Goal: Information Seeking & Learning: Learn about a topic

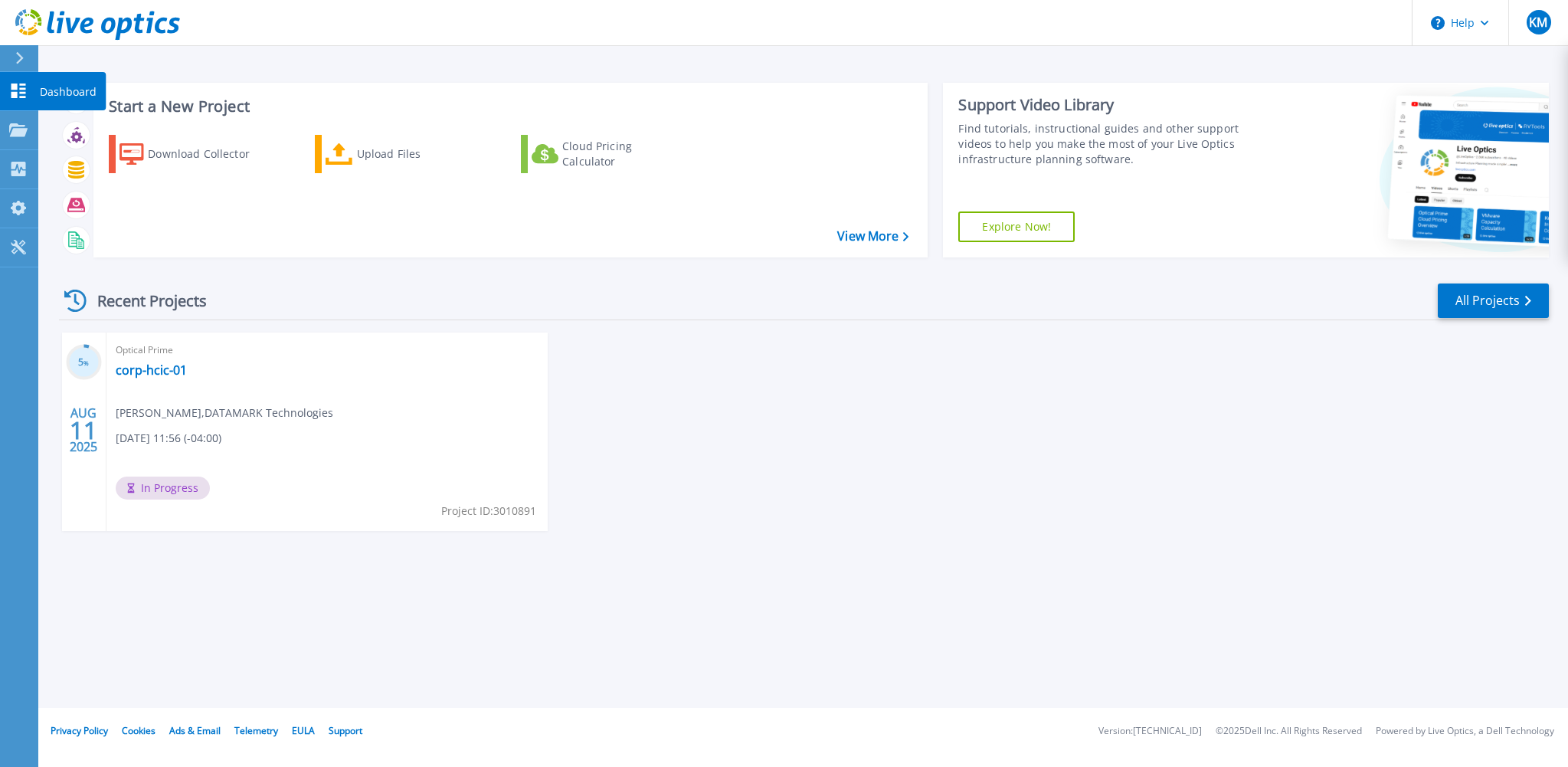
click at [18, 94] on icon at bounding box center [18, 91] width 18 height 15
click at [137, 370] on link "corp-hcic-01" at bounding box center [152, 370] width 71 height 16
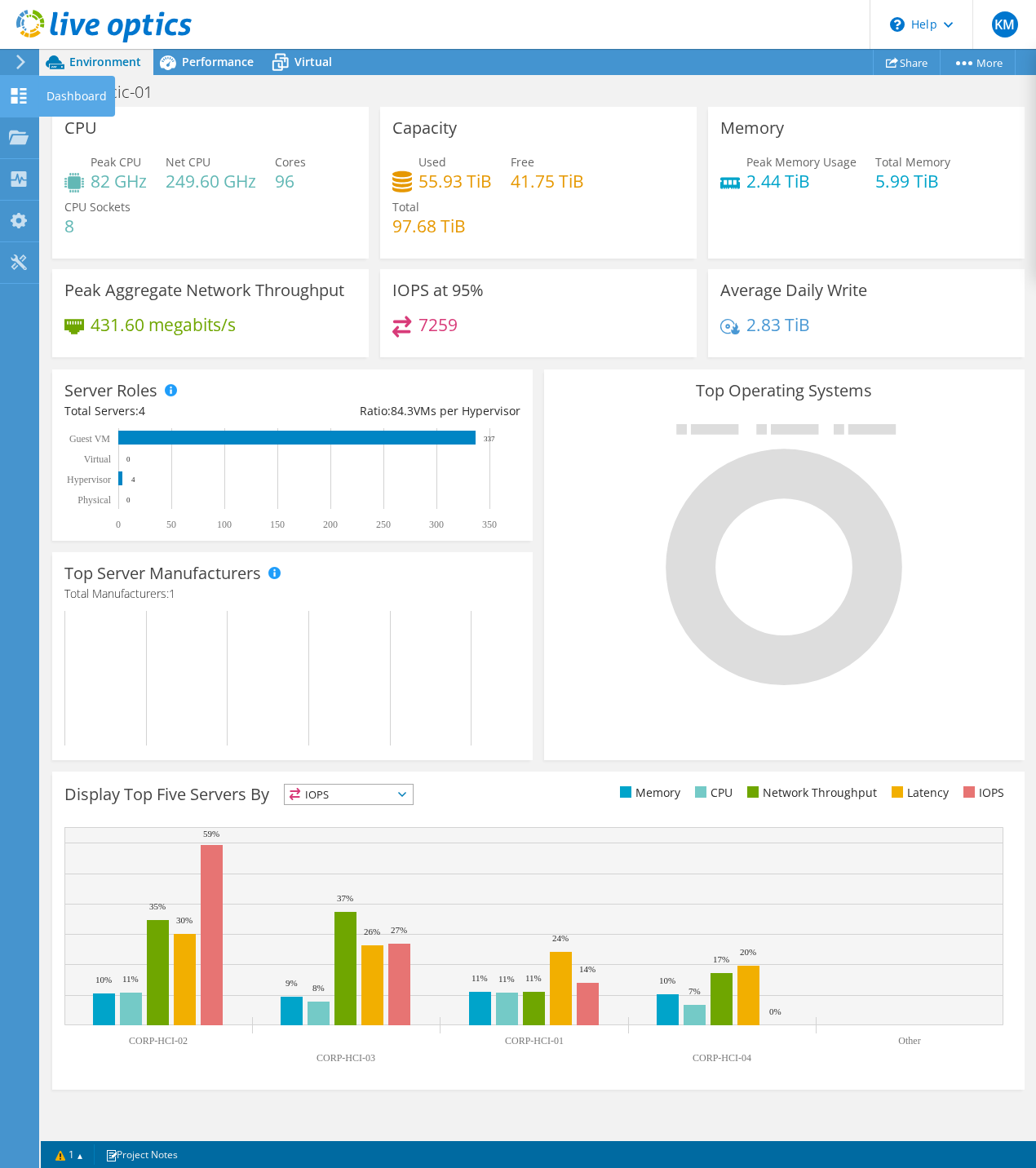
click at [18, 100] on icon at bounding box center [19, 96] width 19 height 16
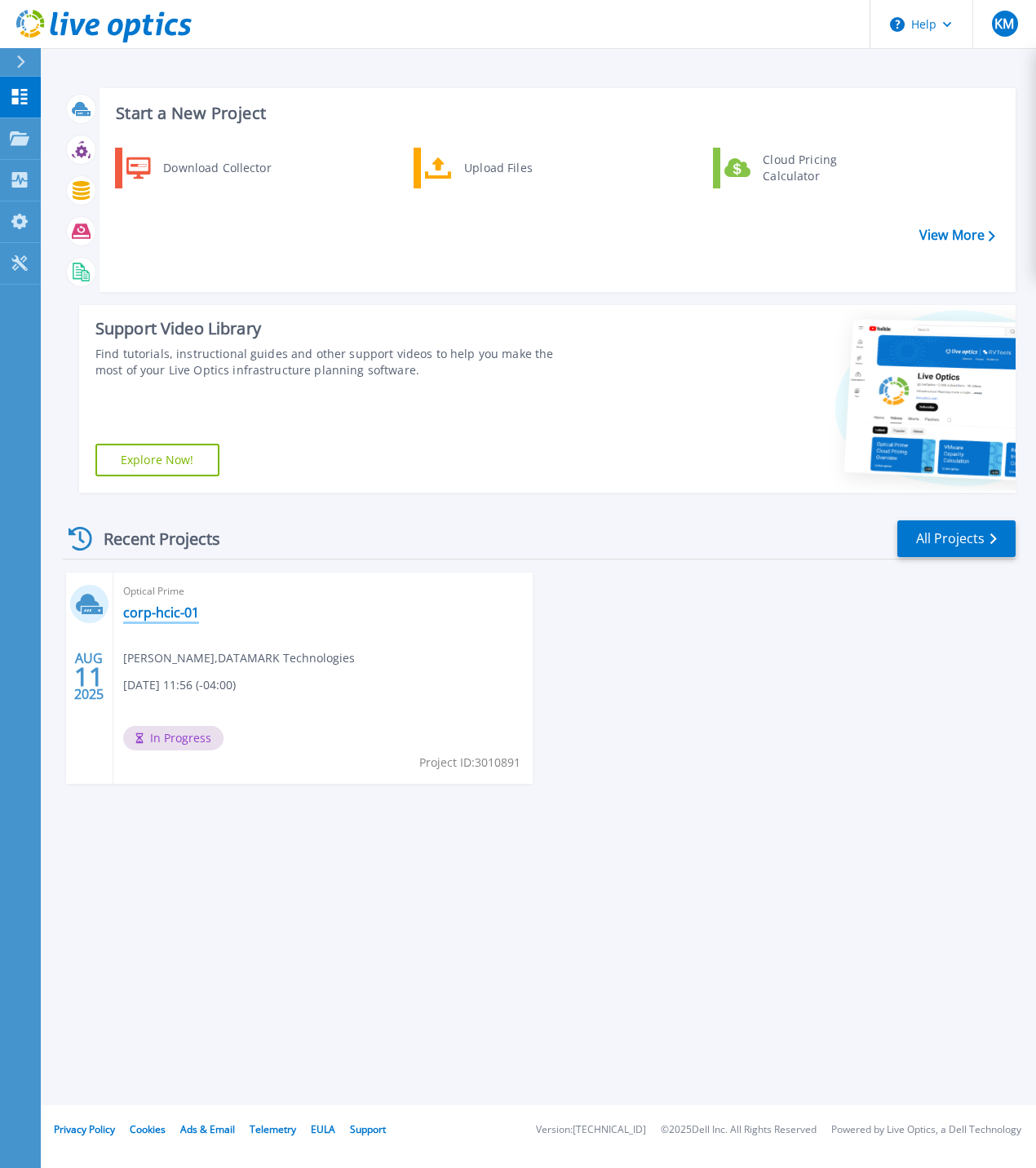
click at [150, 613] on link "corp-hcic-01" at bounding box center [161, 613] width 76 height 17
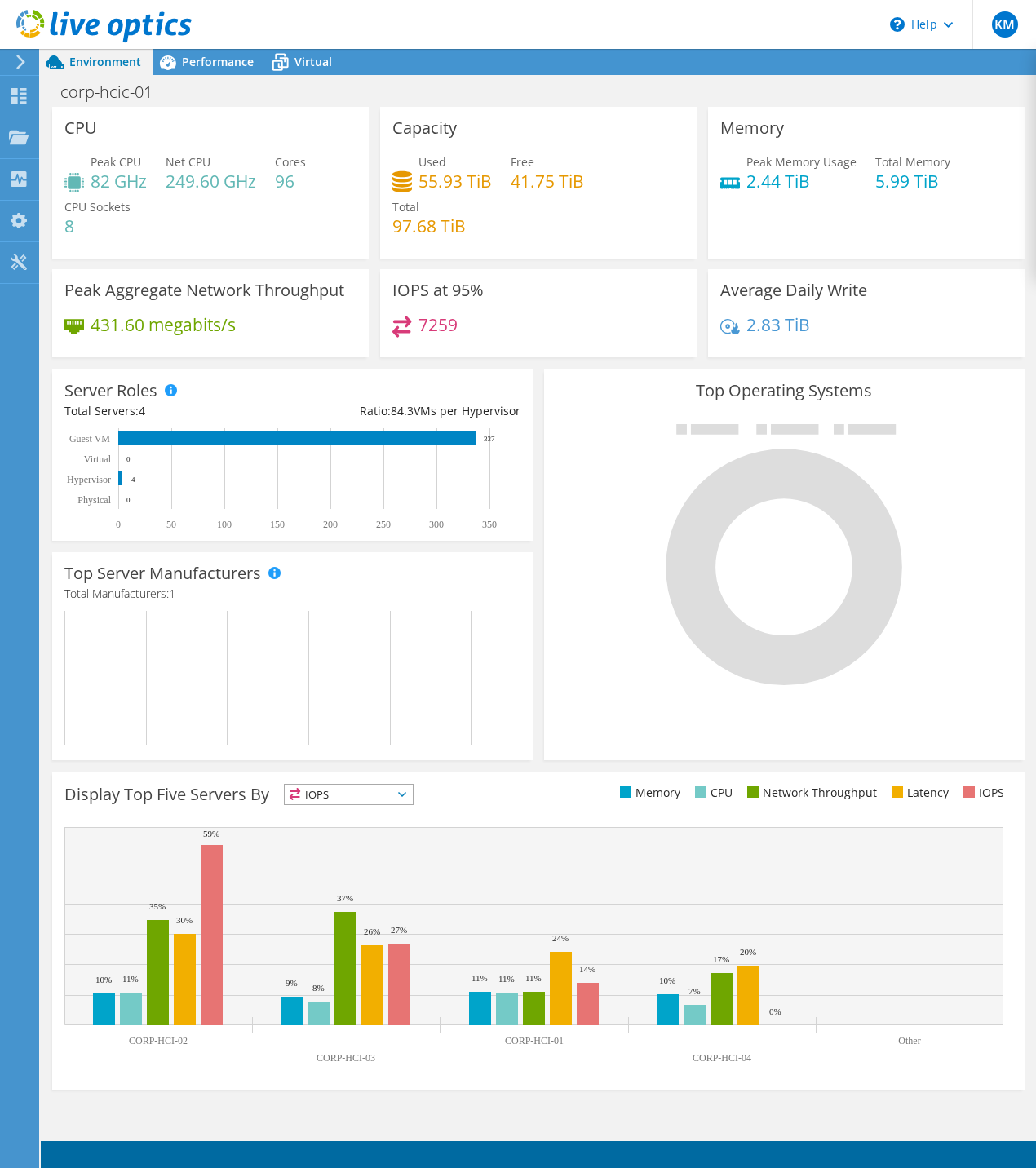
click at [106, 71] on div "Environment" at bounding box center [97, 63] width 113 height 26
click at [223, 66] on span "Performance" at bounding box center [217, 62] width 71 height 16
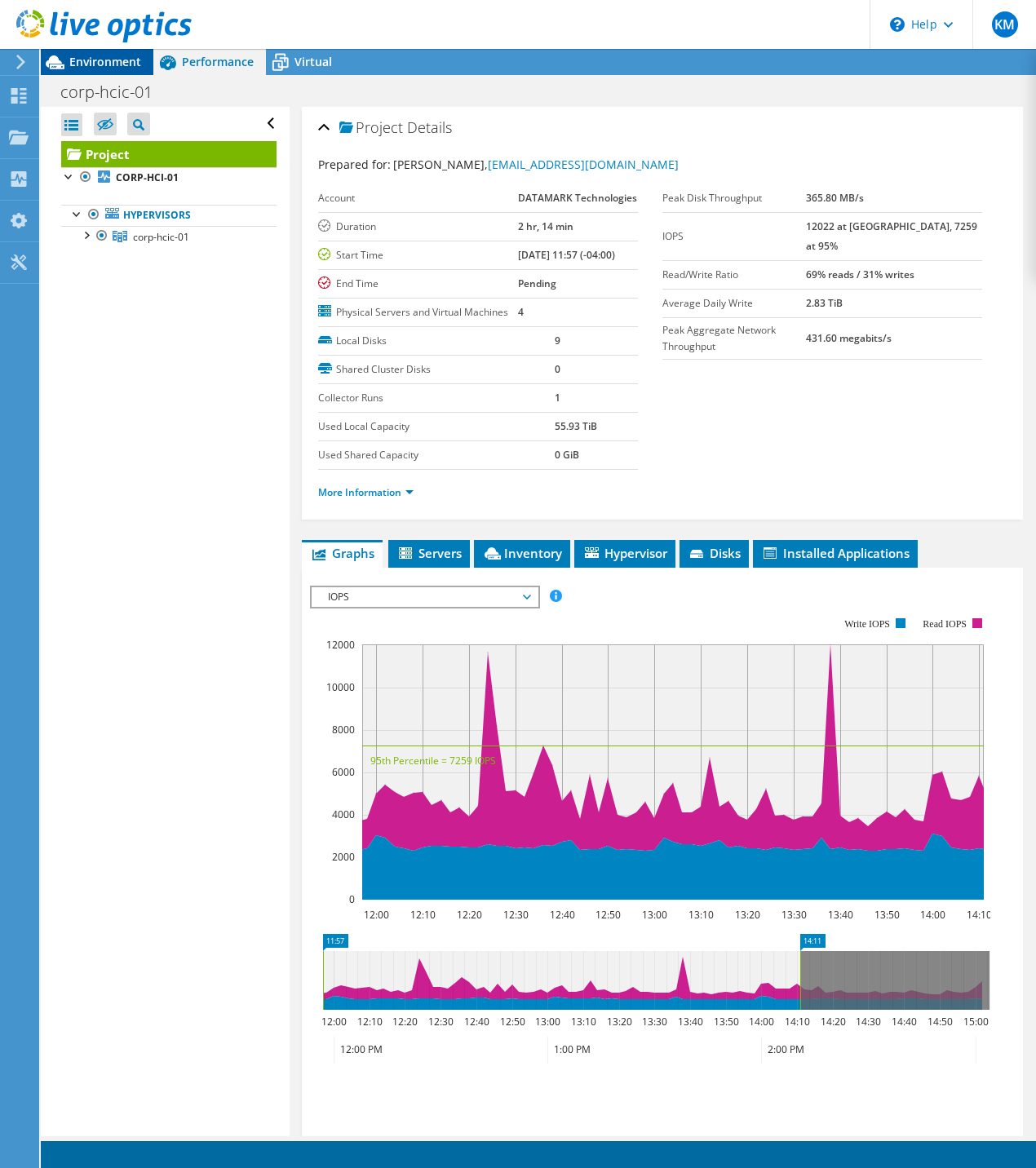
click at [93, 63] on span "Environment" at bounding box center [105, 62] width 71 height 16
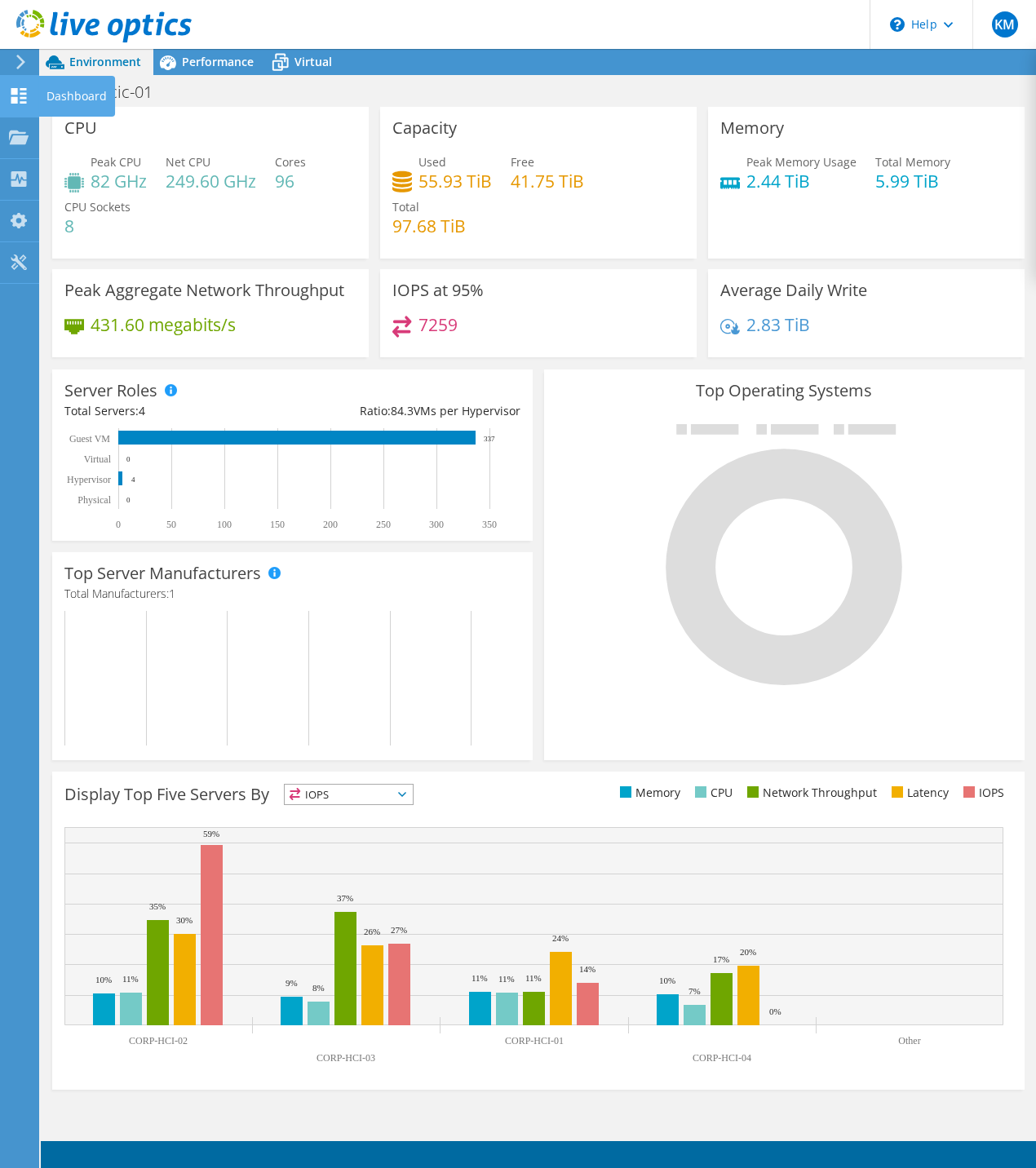
click at [12, 92] on use at bounding box center [19, 96] width 16 height 16
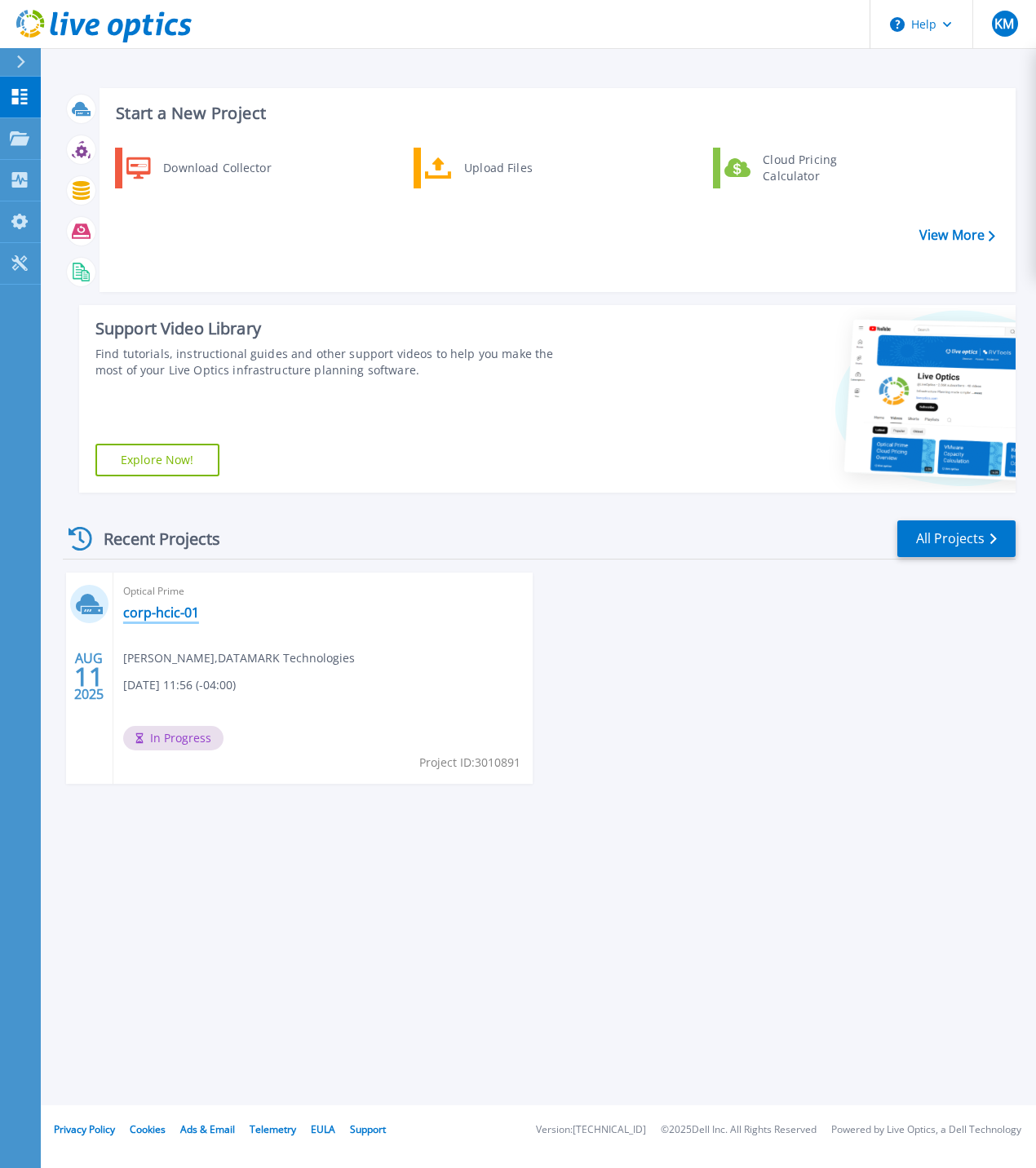
click at [154, 614] on link "corp-hcic-01" at bounding box center [161, 613] width 76 height 17
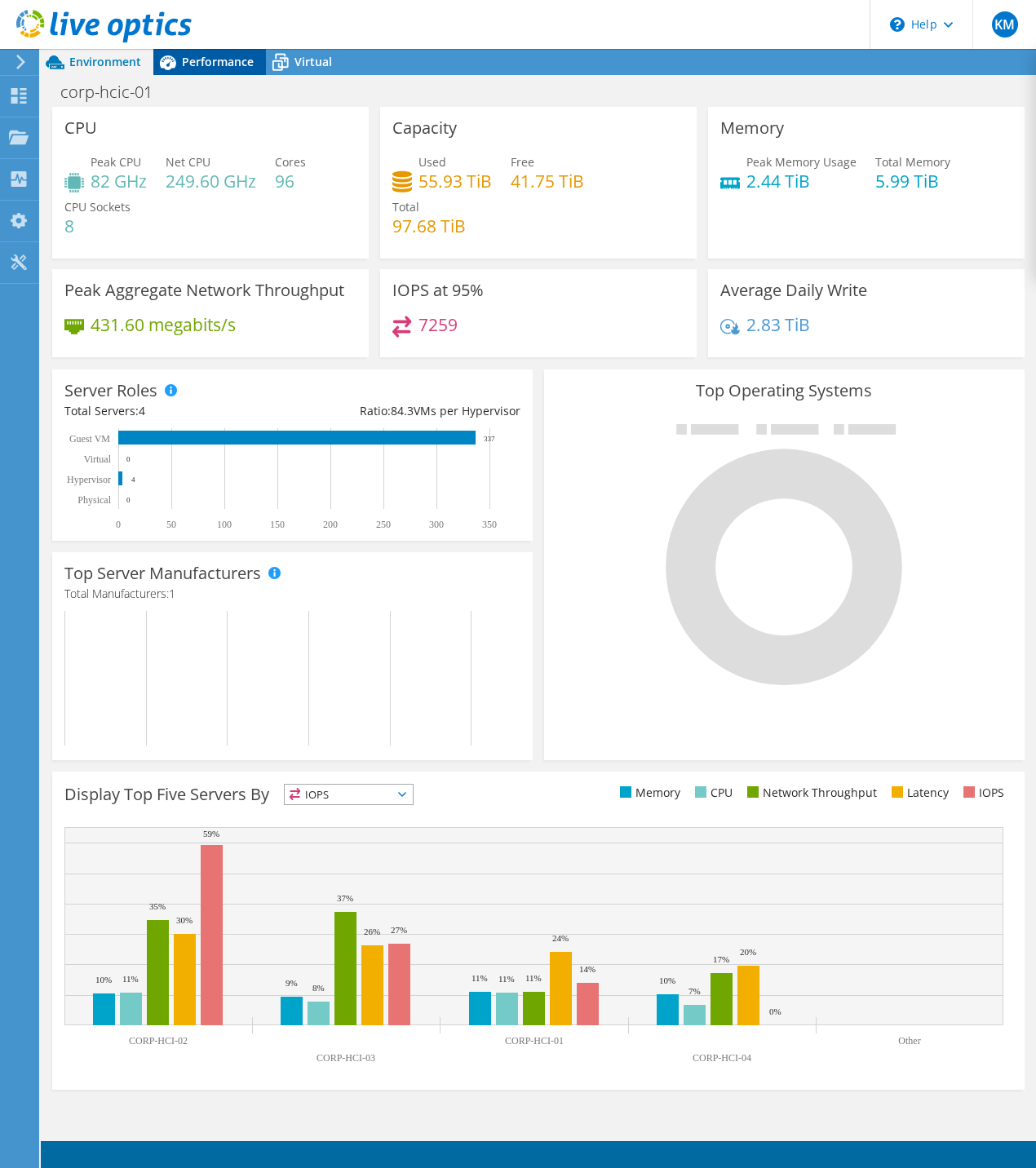
click at [213, 58] on span "Performance" at bounding box center [217, 62] width 71 height 16
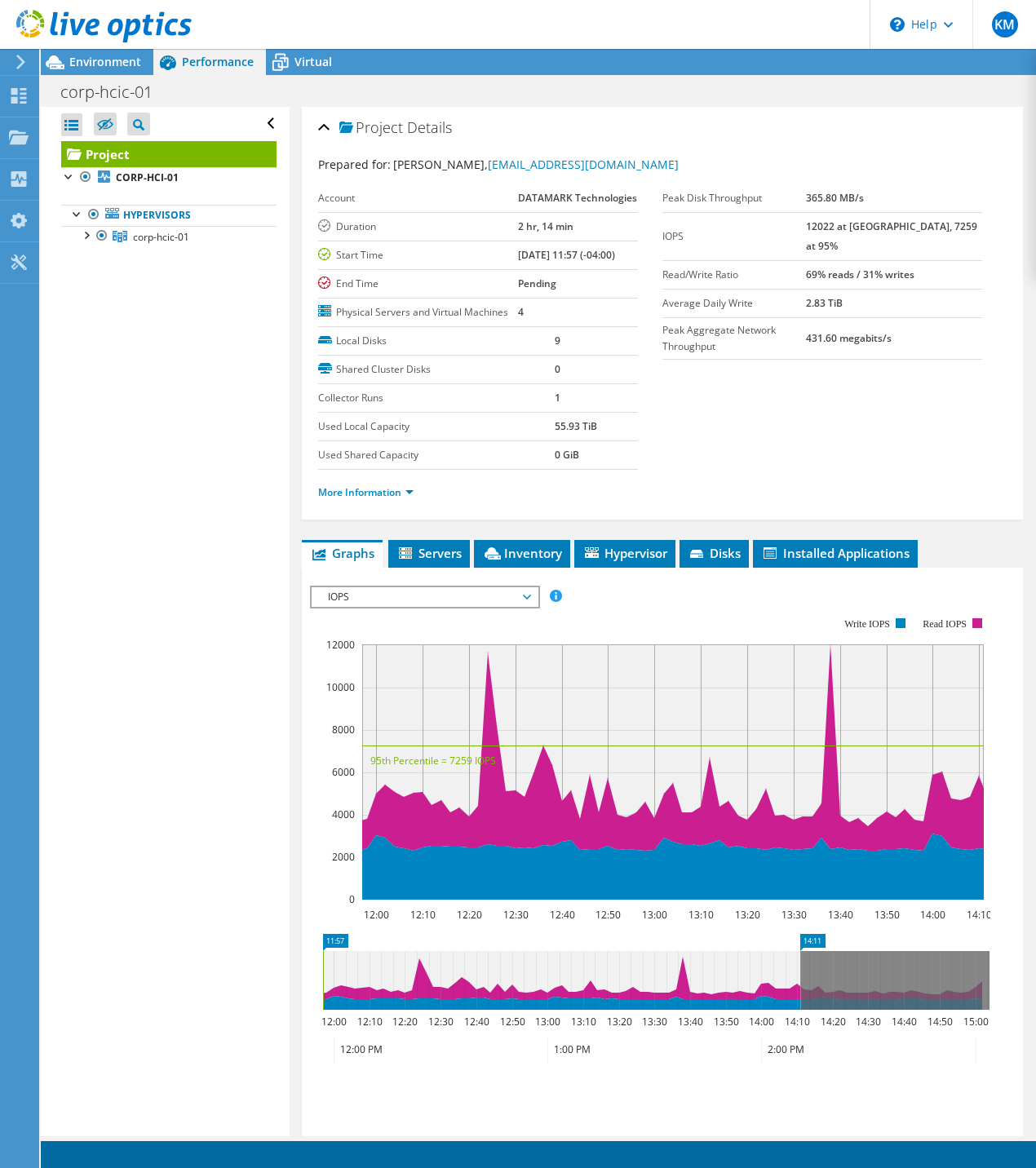
click at [176, 547] on div "Open All Close All Hide Excluded Nodes Project Tree Filter" at bounding box center [164, 621] width 248 height 1030
click at [88, 240] on div at bounding box center [86, 234] width 17 height 17
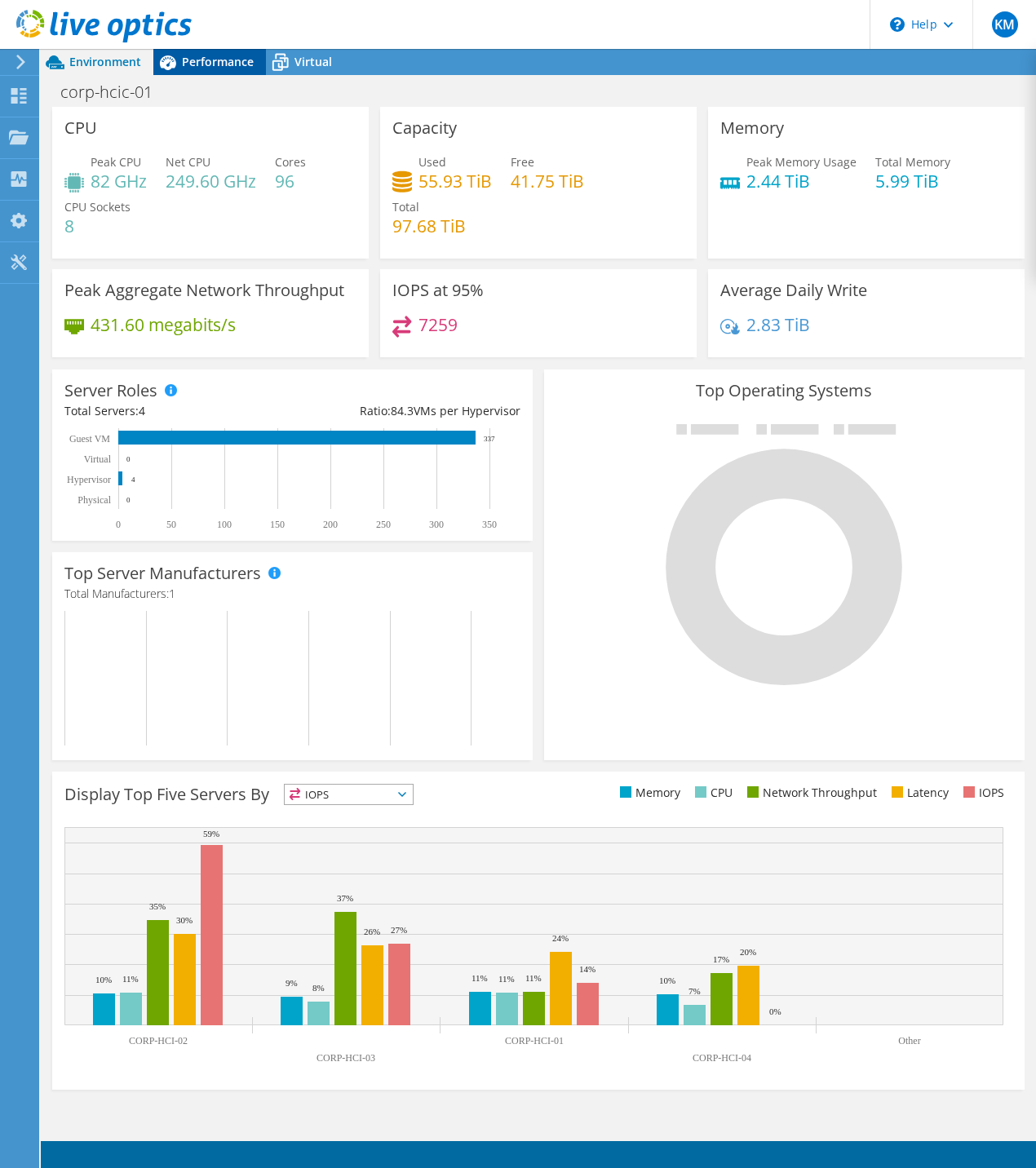
click at [190, 57] on span "Performance" at bounding box center [217, 62] width 71 height 16
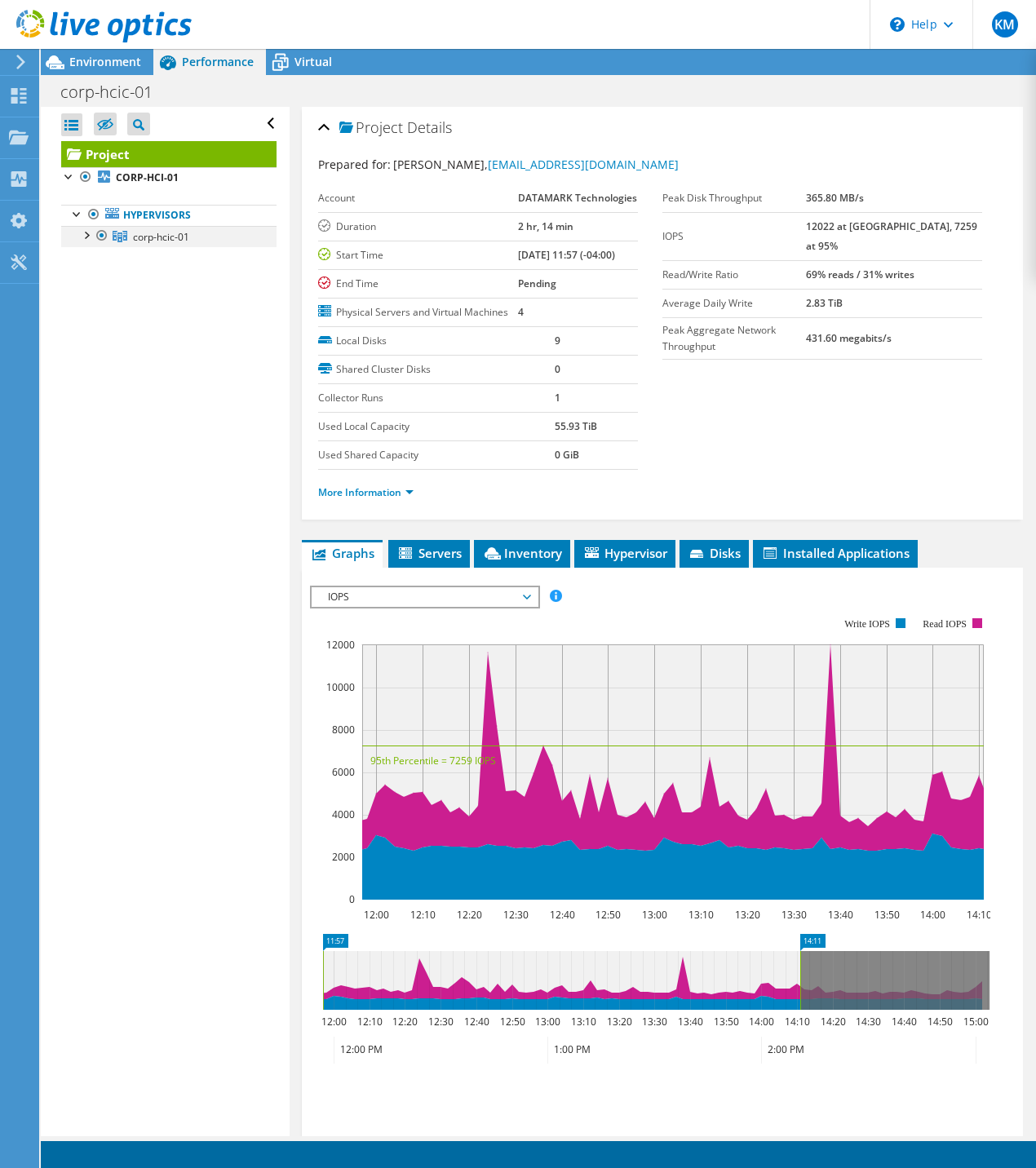
click at [86, 231] on div at bounding box center [86, 234] width 17 height 17
click at [421, 562] on span "Servers" at bounding box center [429, 553] width 65 height 17
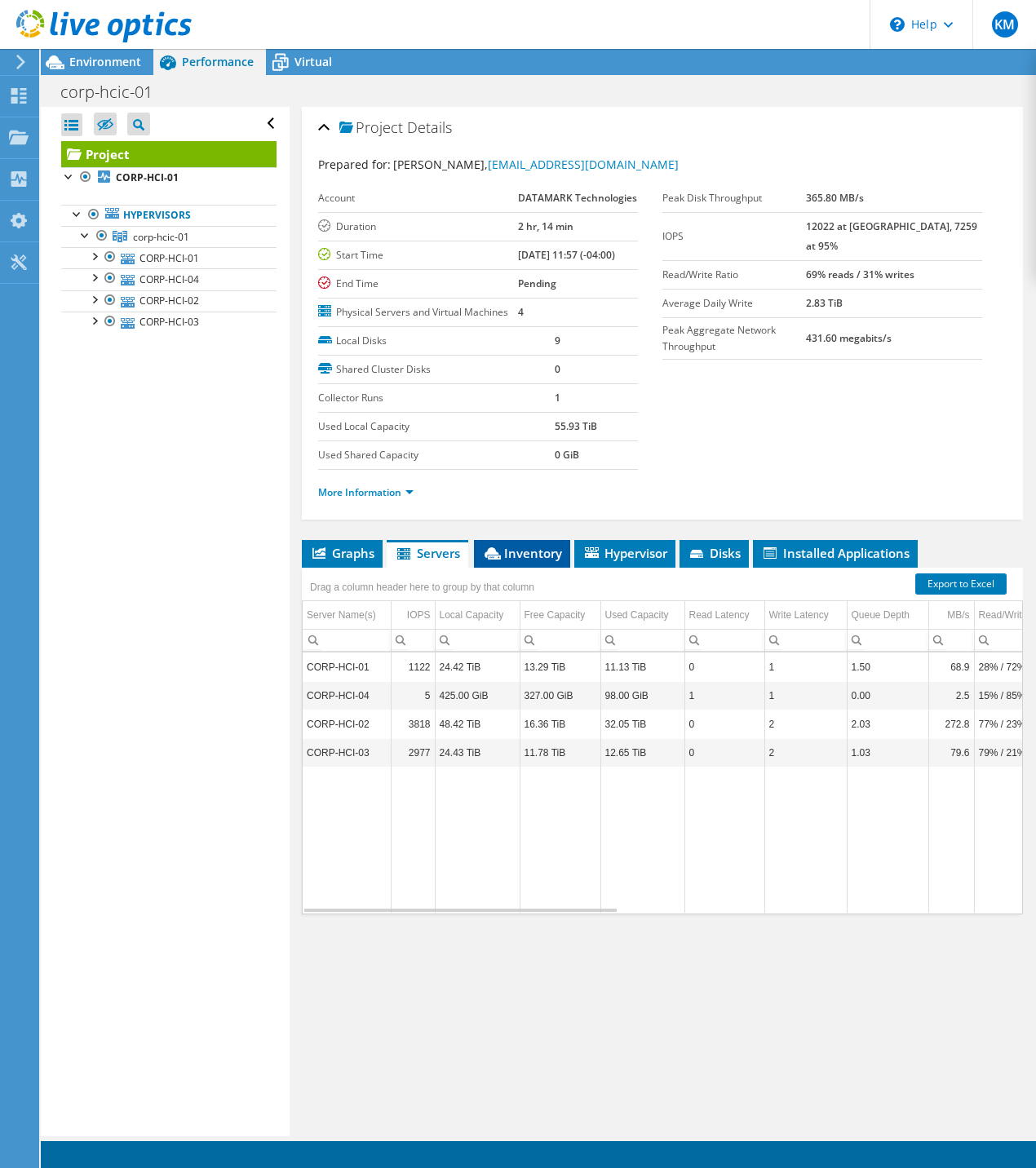
click at [525, 562] on span "Inventory" at bounding box center [522, 553] width 80 height 17
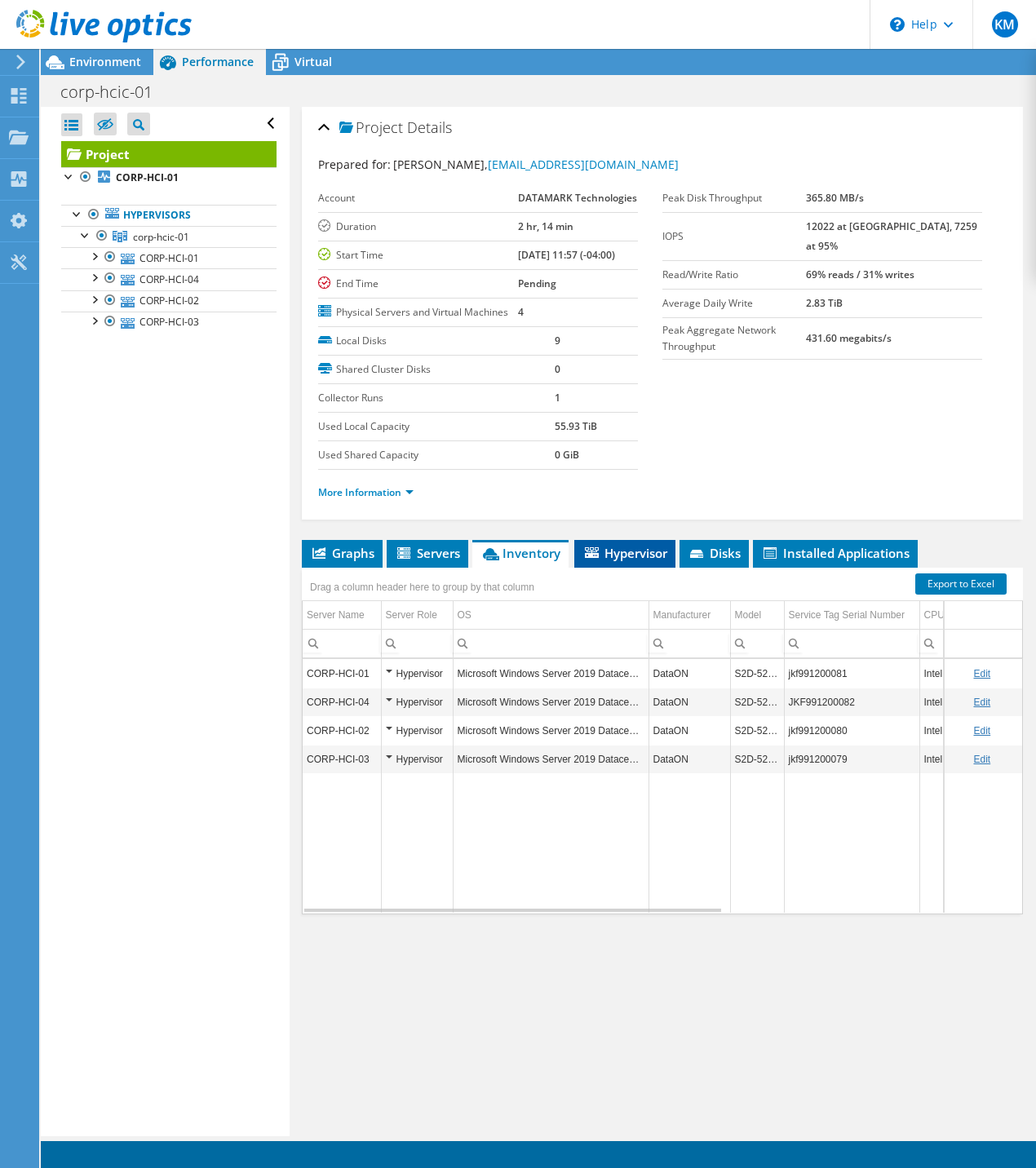
click at [613, 562] on span "Hypervisor" at bounding box center [625, 553] width 85 height 17
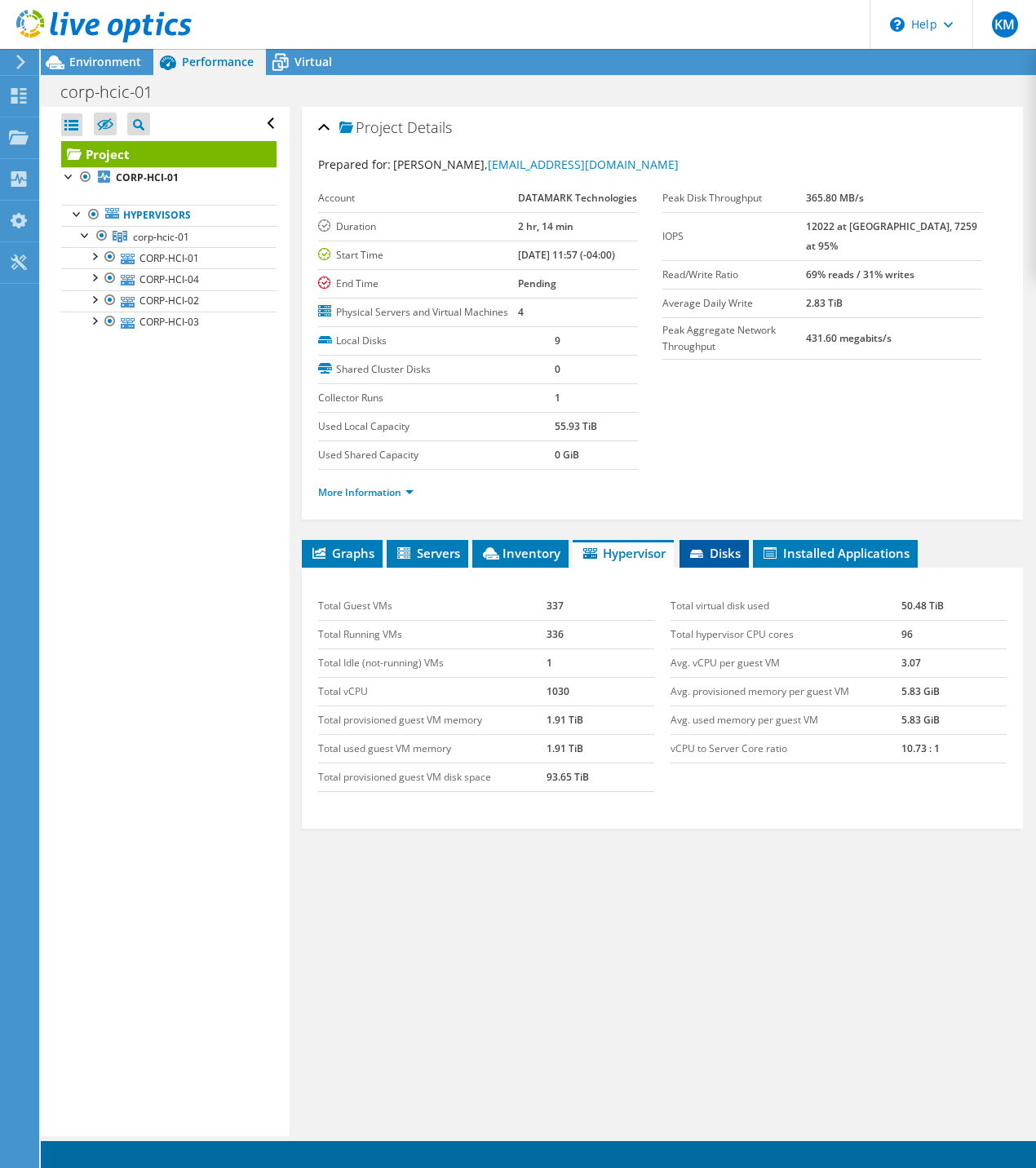
click at [706, 561] on icon at bounding box center [698, 555] width 17 height 11
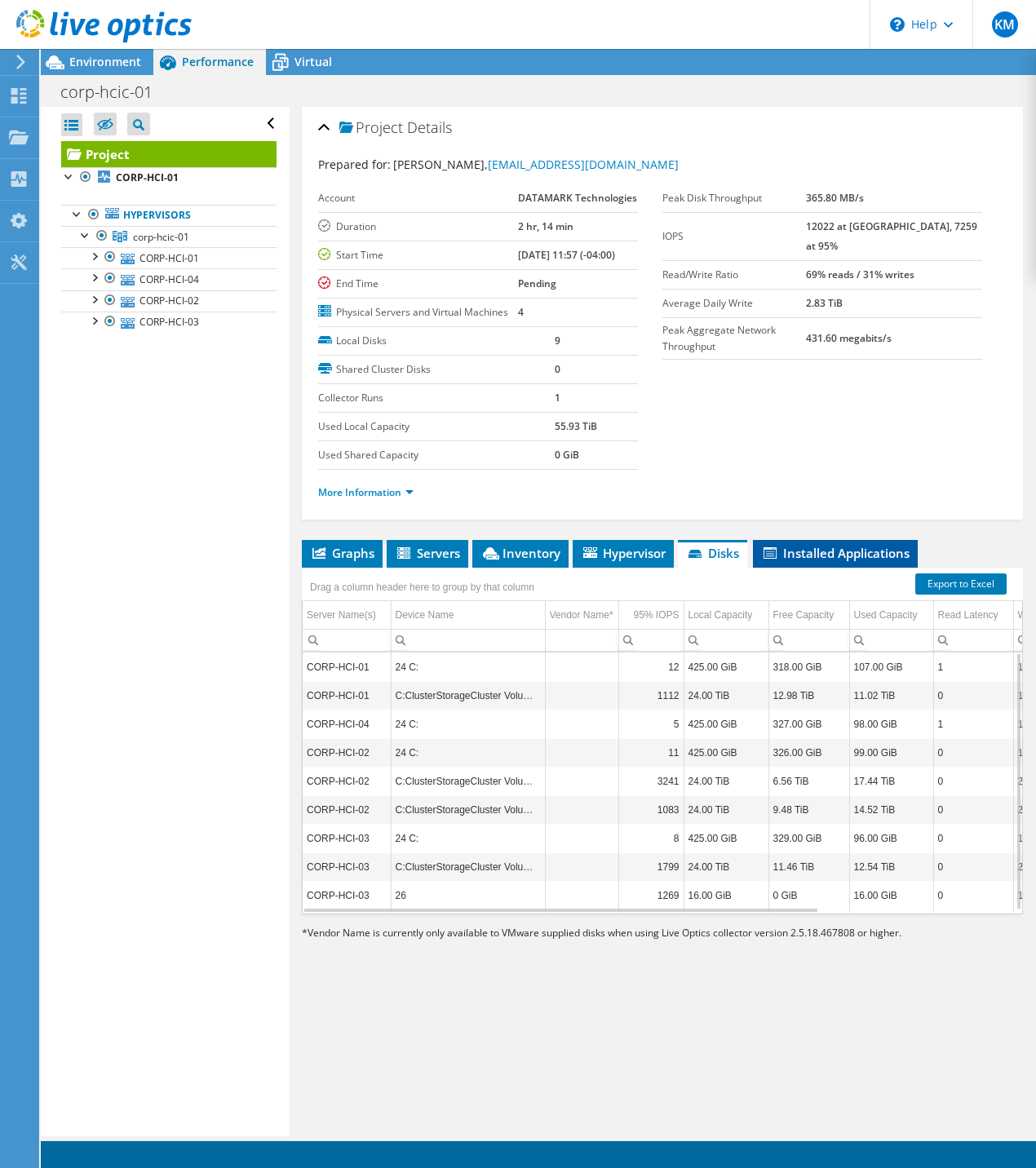
click at [801, 562] on span "Installed Applications" at bounding box center [835, 553] width 148 height 17
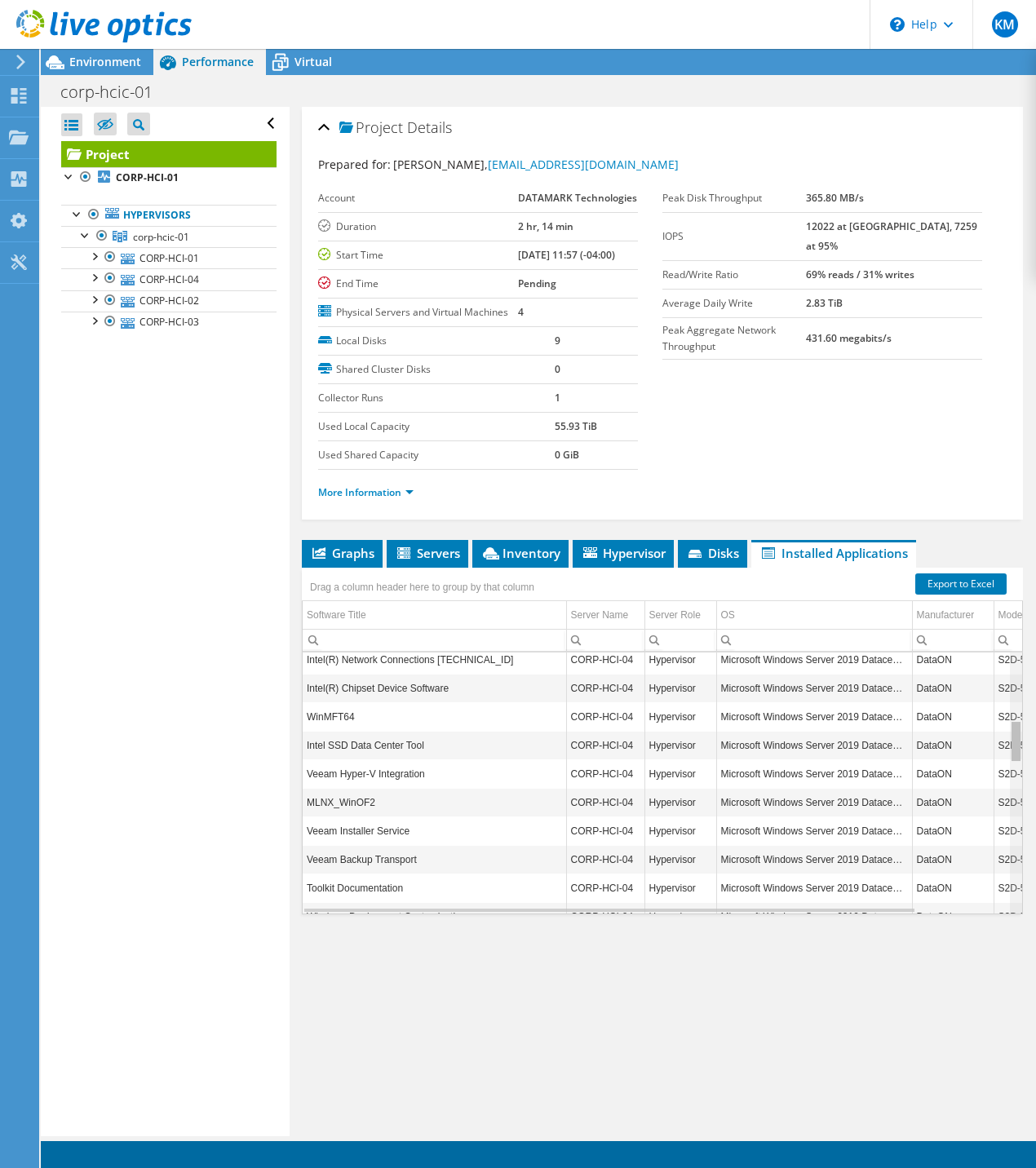
scroll to position [417, 0]
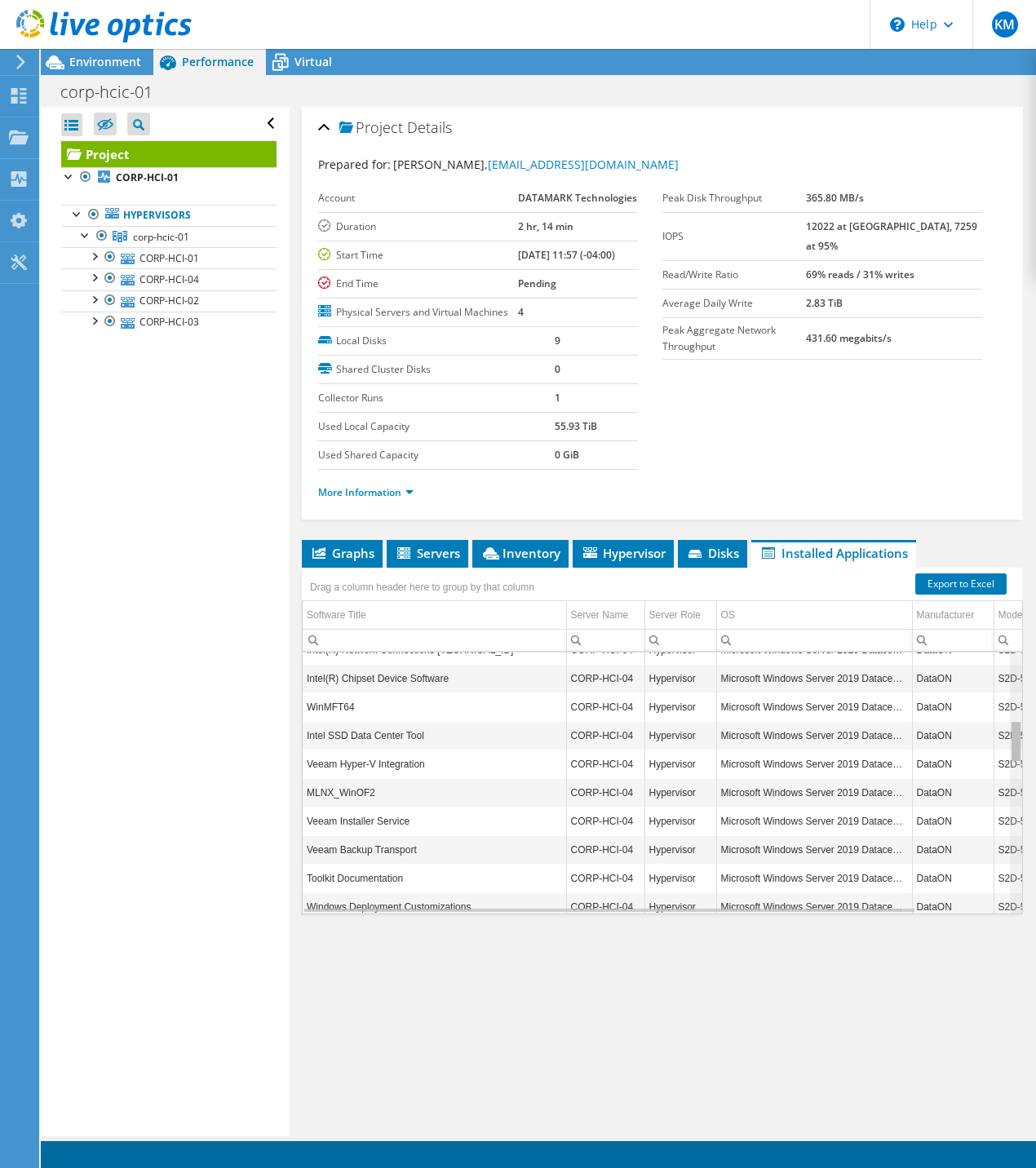
drag, startPoint x: 1007, startPoint y: 705, endPoint x: 996, endPoint y: 783, distance: 78.8
click at [996, 783] on body "KM End User Kelly Menzel kmenzel@ddti.net DATAMARK Technologies My Profile Log …" at bounding box center [518, 584] width 1036 height 1168
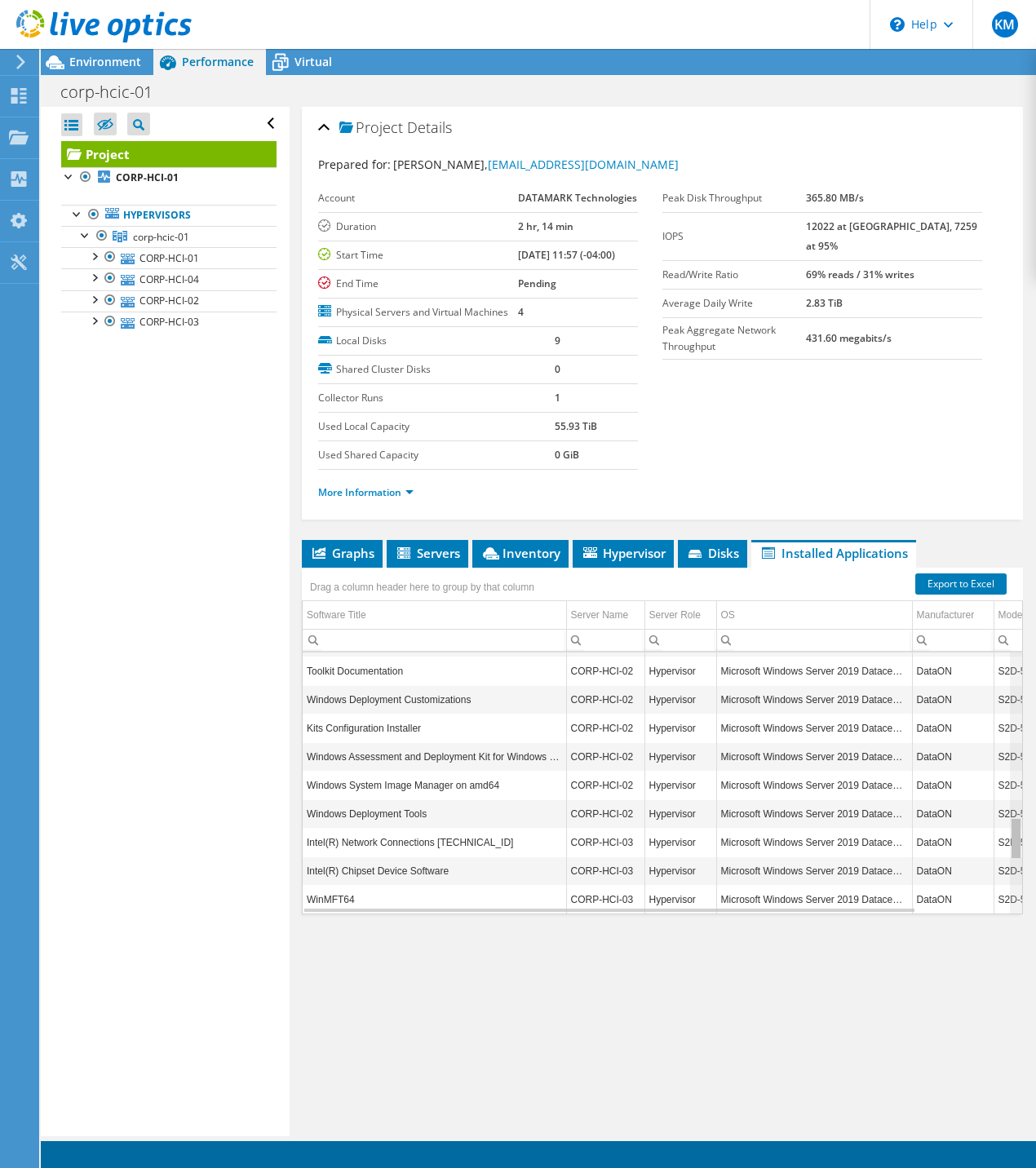
scroll to position [1058, 0]
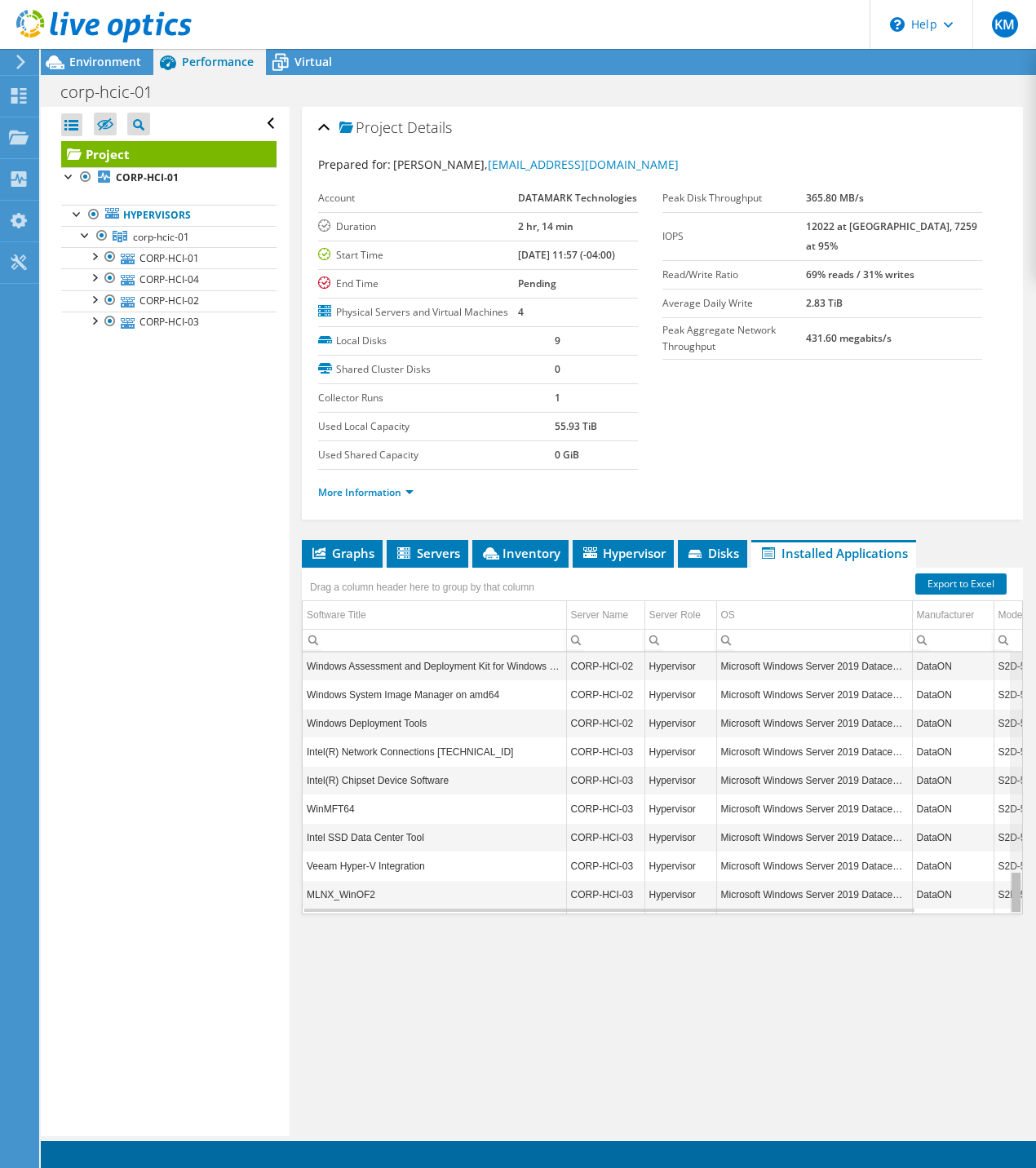
drag, startPoint x: 1007, startPoint y: 774, endPoint x: 1030, endPoint y: 881, distance: 109.4
click at [1032, 891] on body "KM End User Kelly Menzel kmenzel@ddti.net DATAMARK Technologies My Profile Log …" at bounding box center [518, 584] width 1036 height 1168
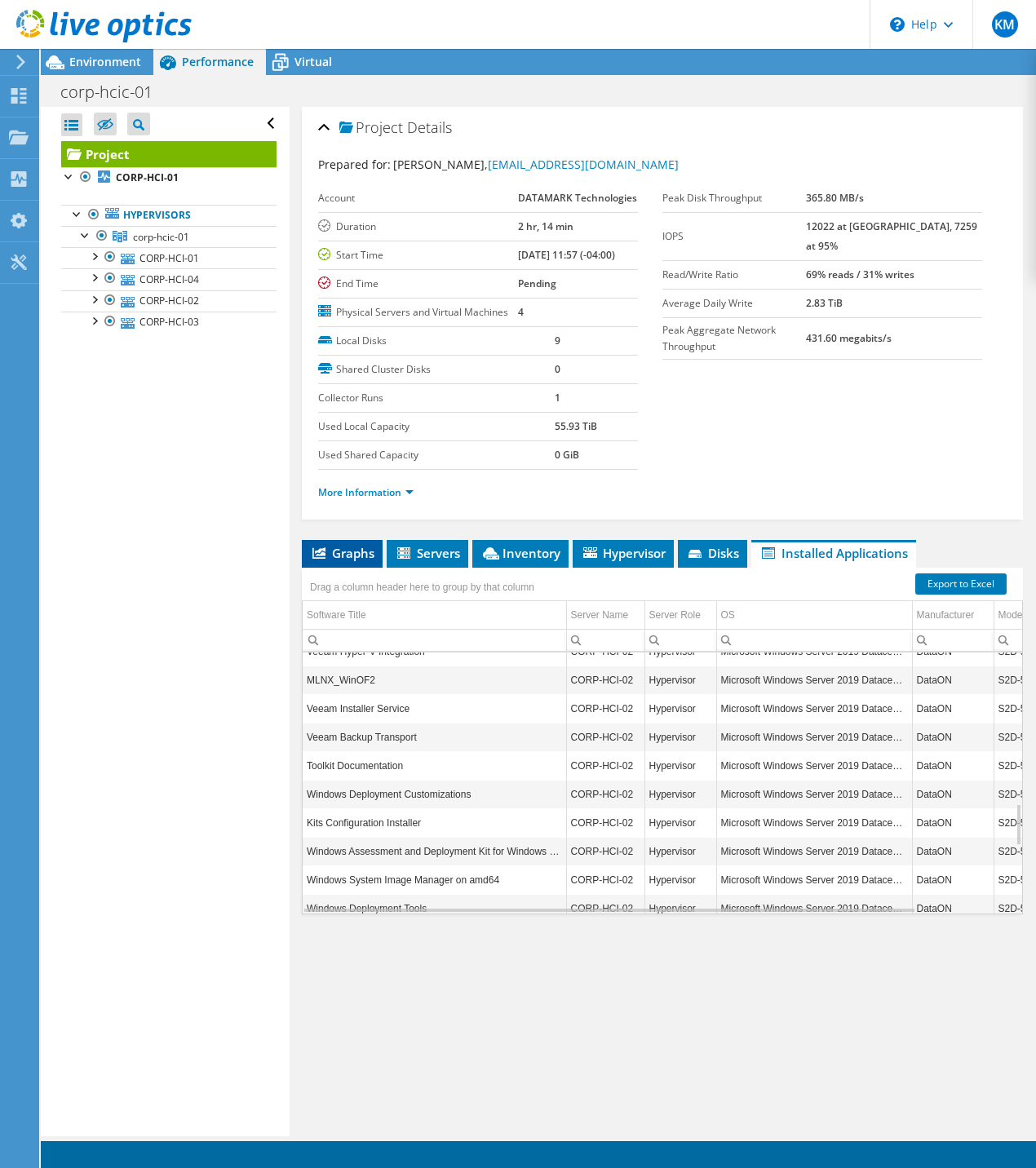
click at [317, 559] on icon at bounding box center [318, 553] width 13 height 11
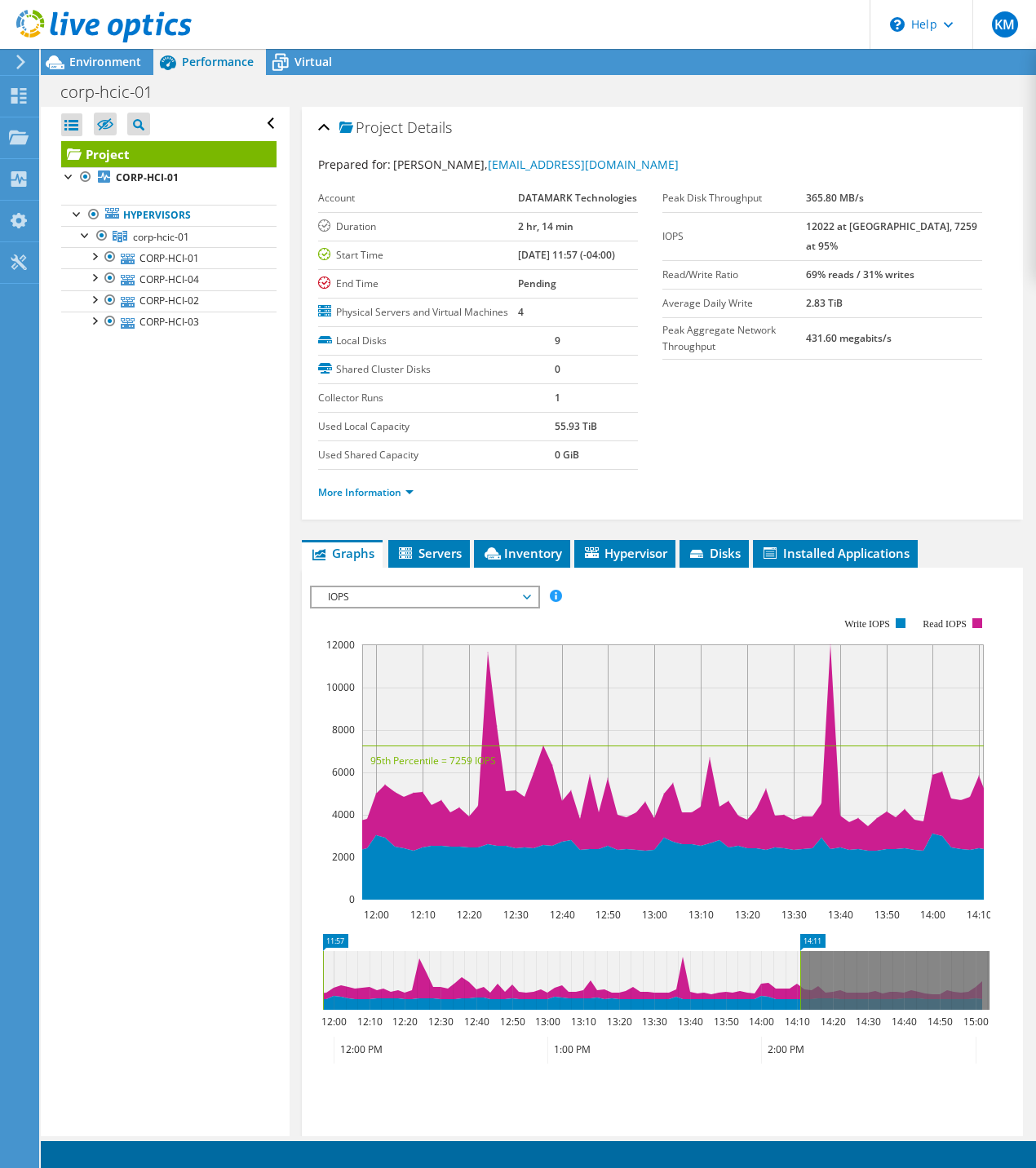
click at [391, 606] on span "IOPS" at bounding box center [425, 597] width 210 height 19
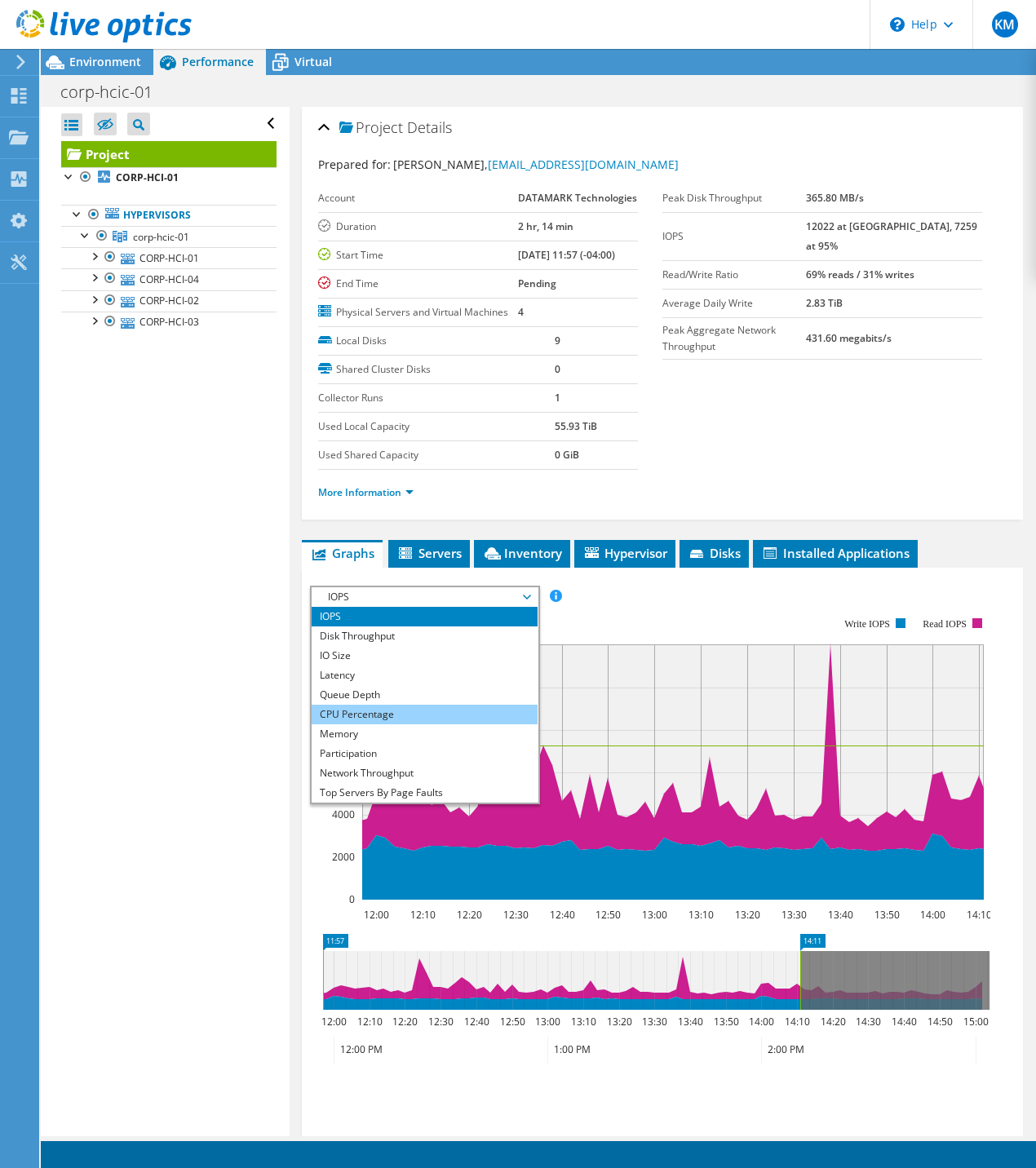
click at [386, 725] on li "CPU Percentage" at bounding box center [424, 714] width 226 height 19
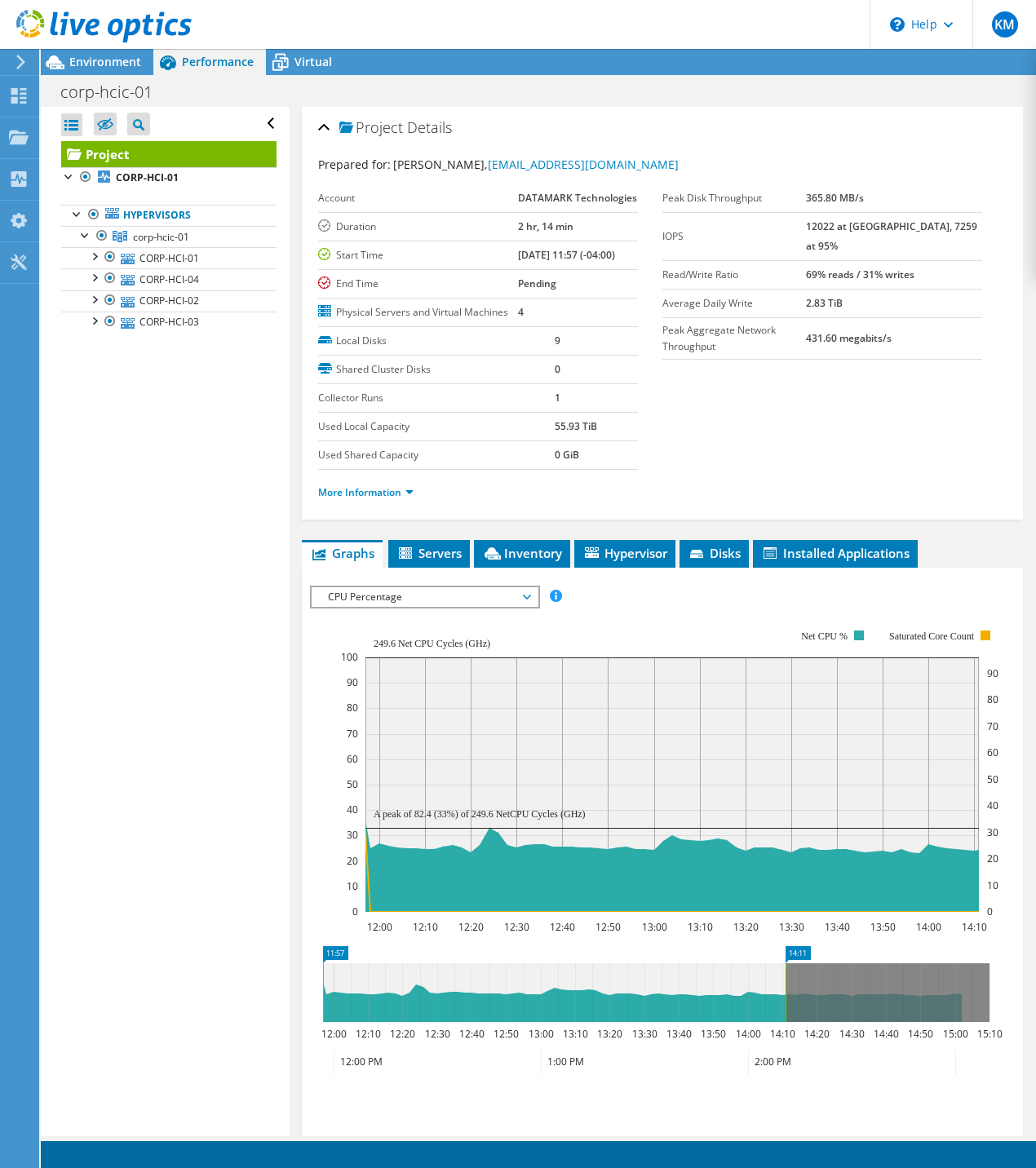
click at [375, 606] on span "CPU Percentage" at bounding box center [425, 597] width 210 height 19
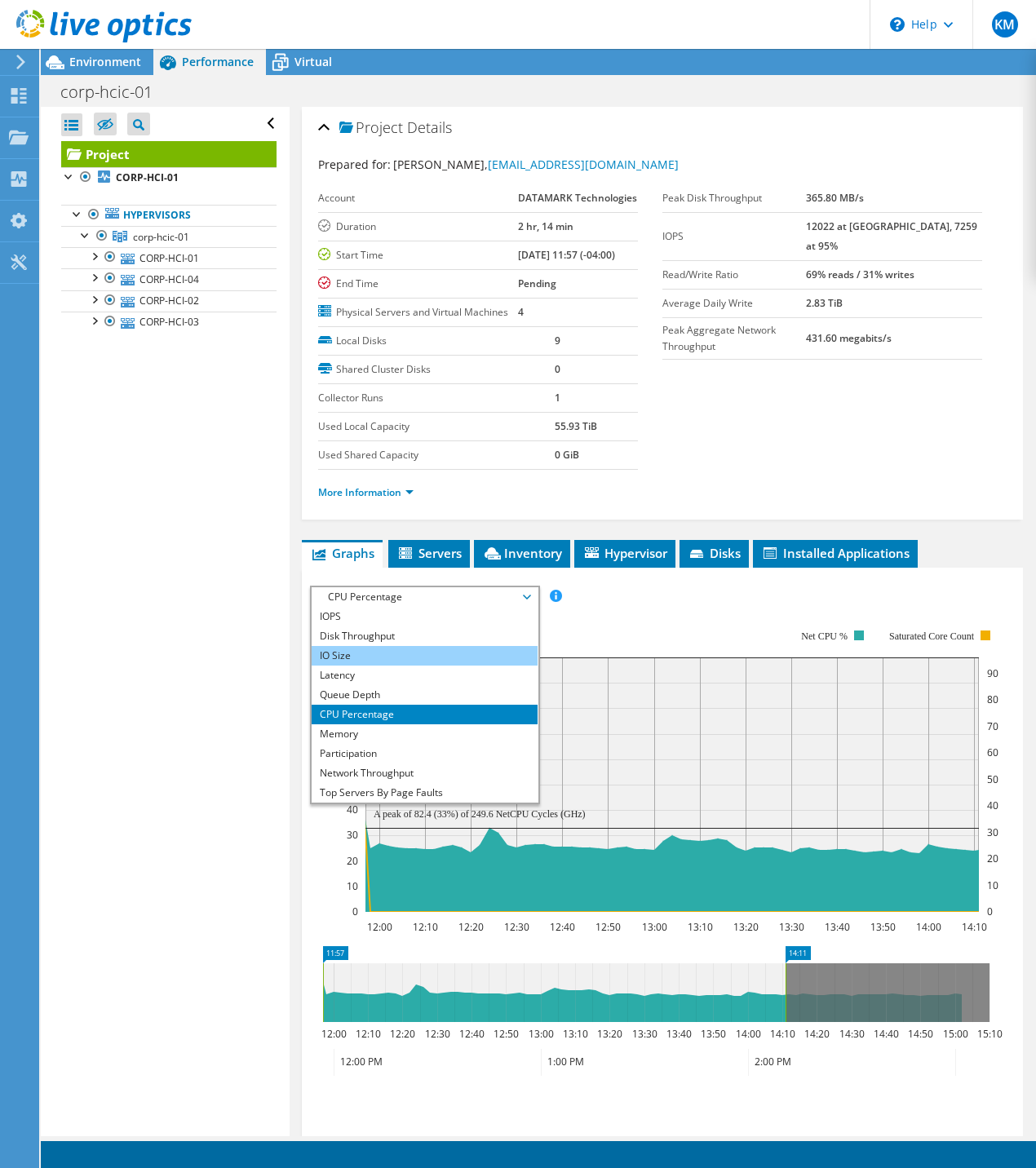
click at [361, 666] on li "IO Size" at bounding box center [424, 656] width 226 height 19
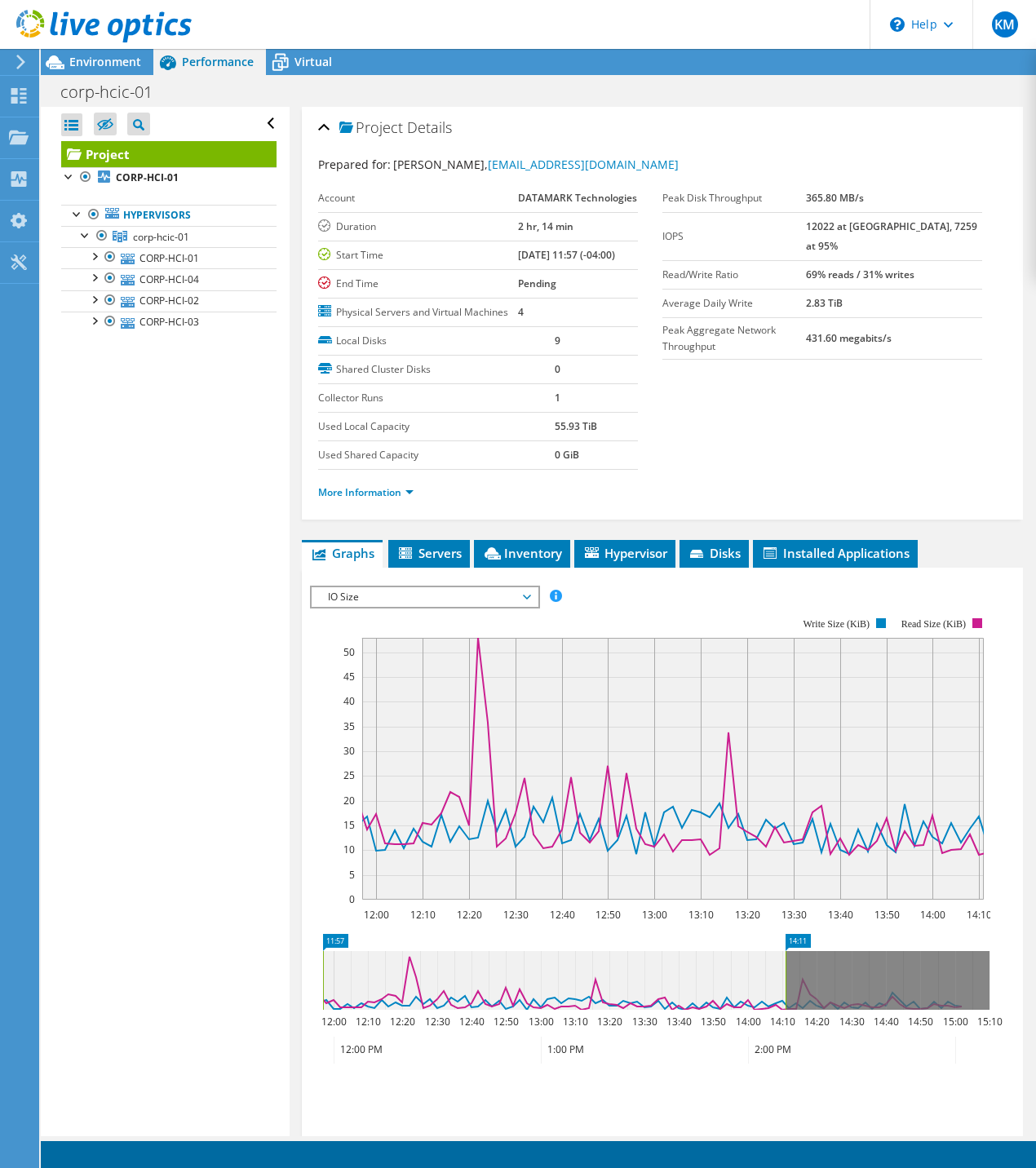
click at [361, 606] on span "IO Size" at bounding box center [425, 597] width 210 height 19
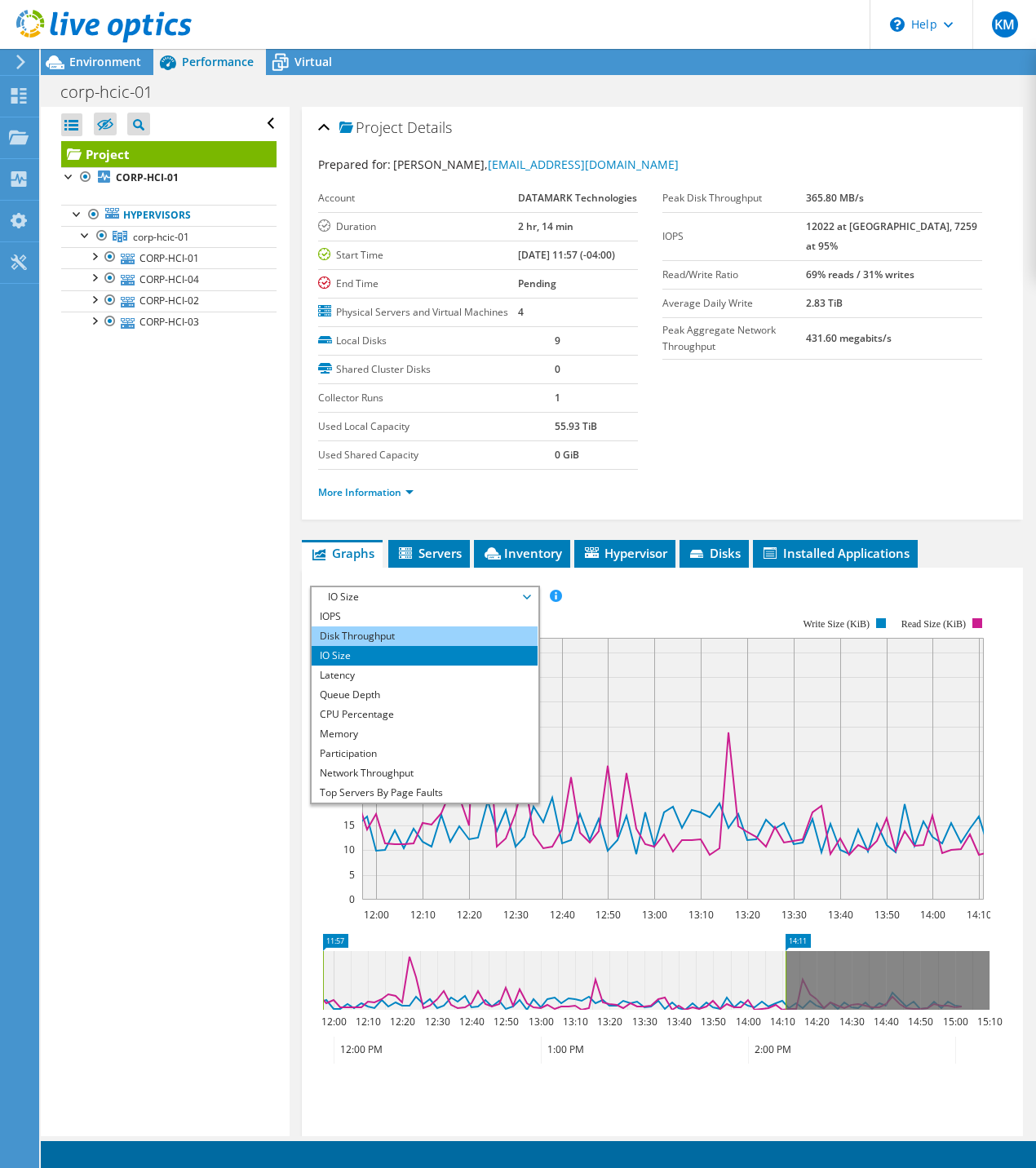
click at [352, 646] on li "Disk Throughput" at bounding box center [424, 636] width 226 height 19
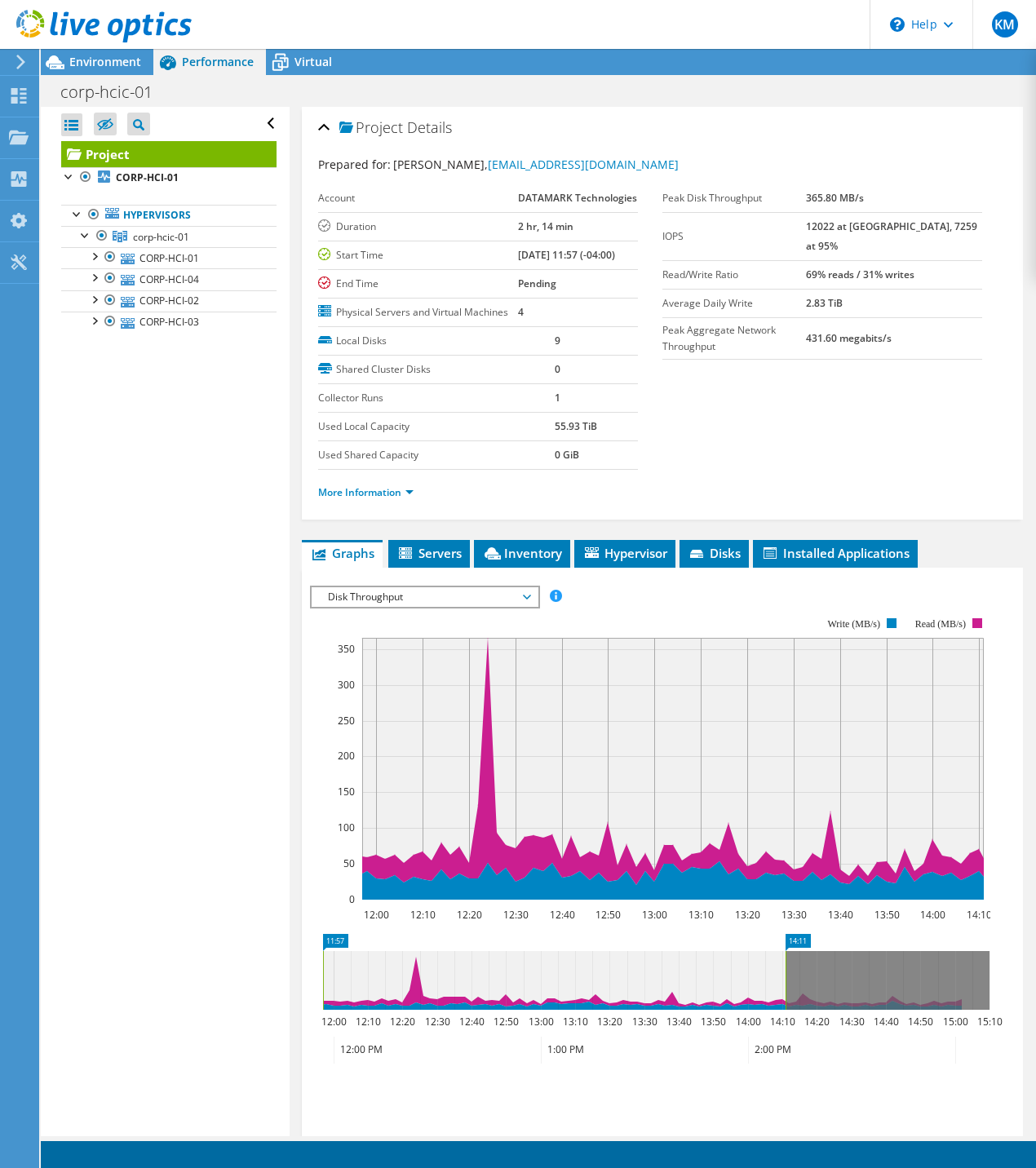
click at [344, 606] on span "Disk Throughput" at bounding box center [425, 597] width 210 height 19
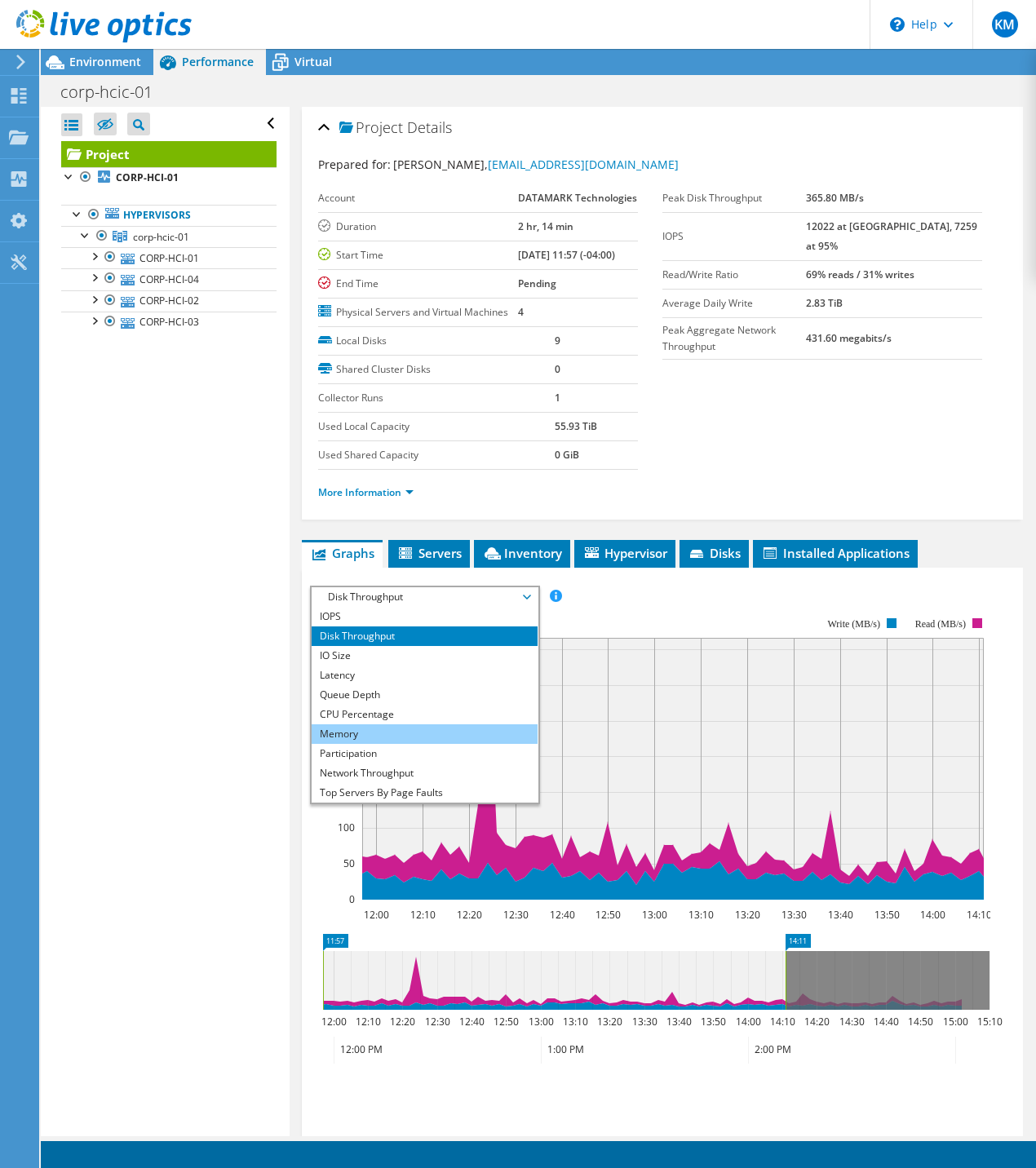
scroll to position [59, 0]
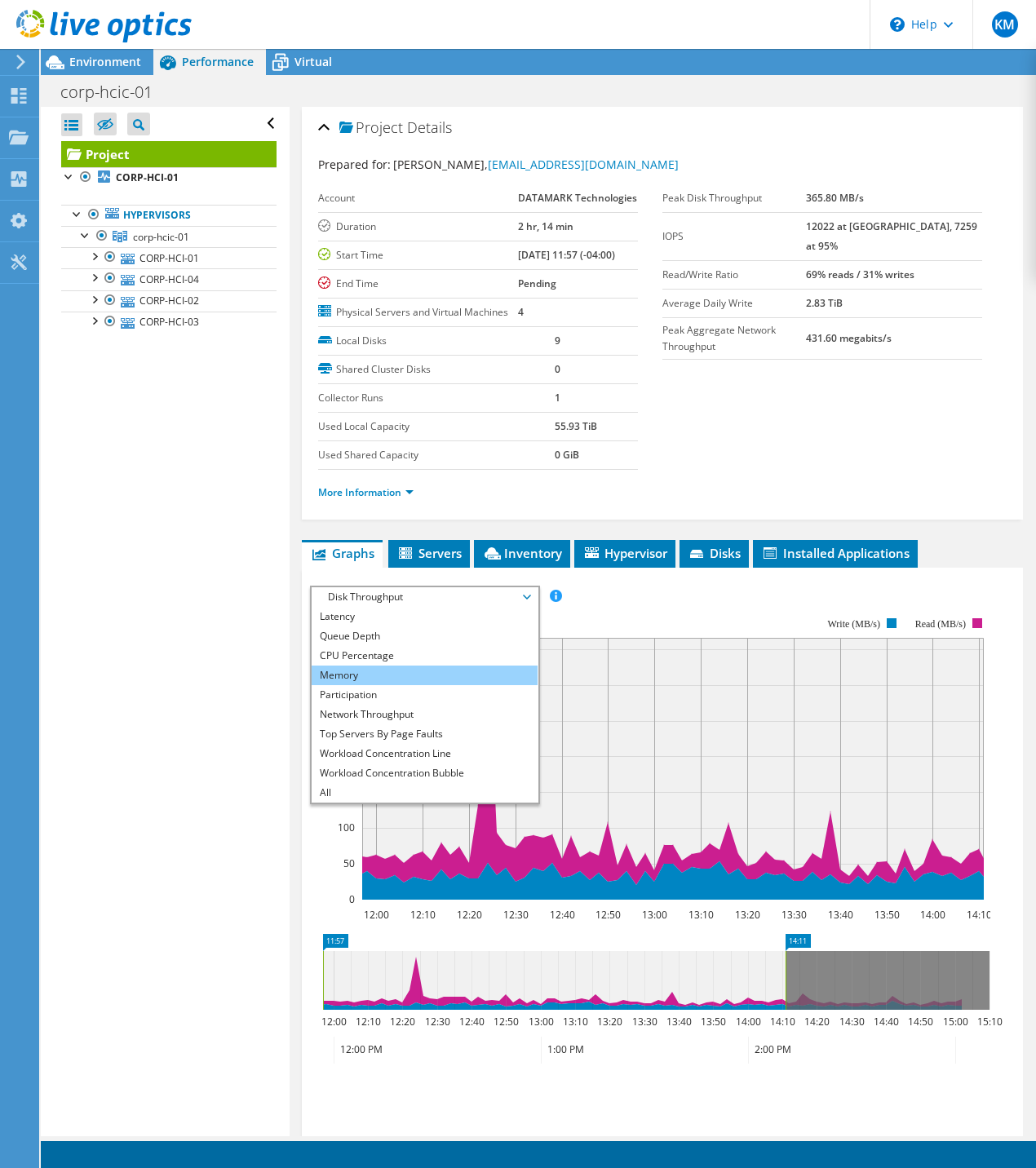
click at [354, 685] on li "Memory" at bounding box center [424, 675] width 226 height 19
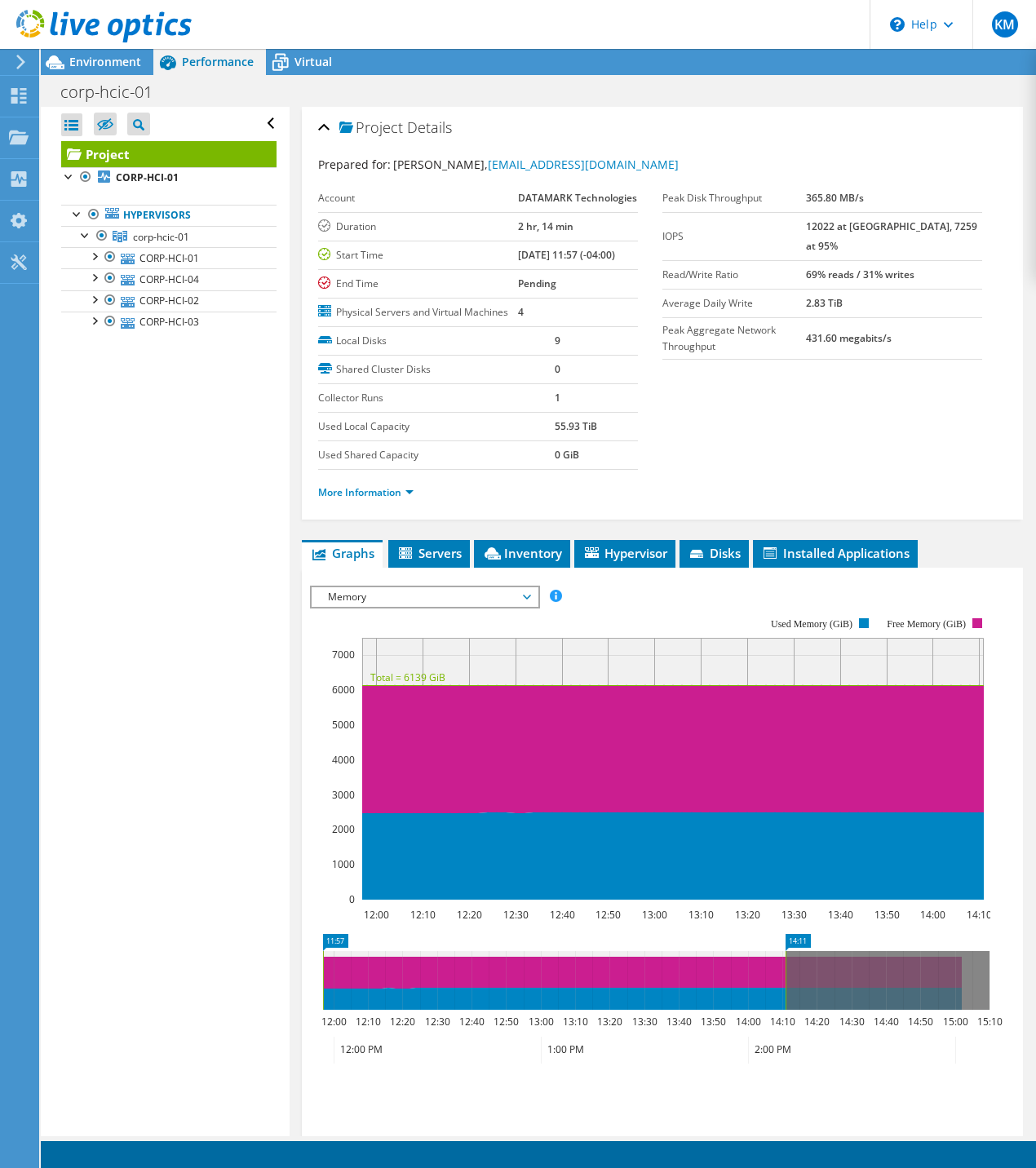
click at [341, 606] on span "Memory" at bounding box center [425, 597] width 210 height 19
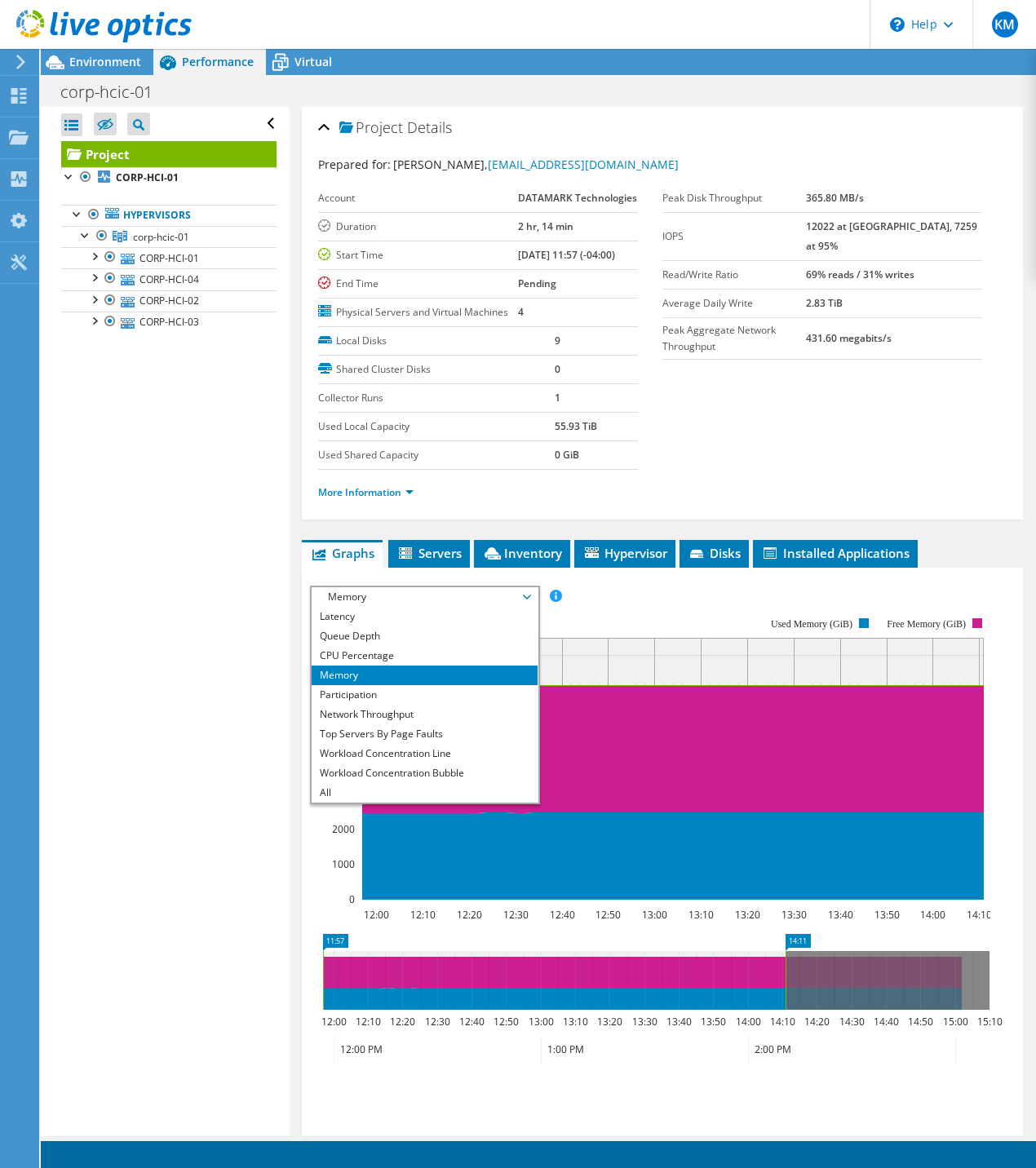
click at [341, 606] on span "Memory" at bounding box center [425, 597] width 210 height 19
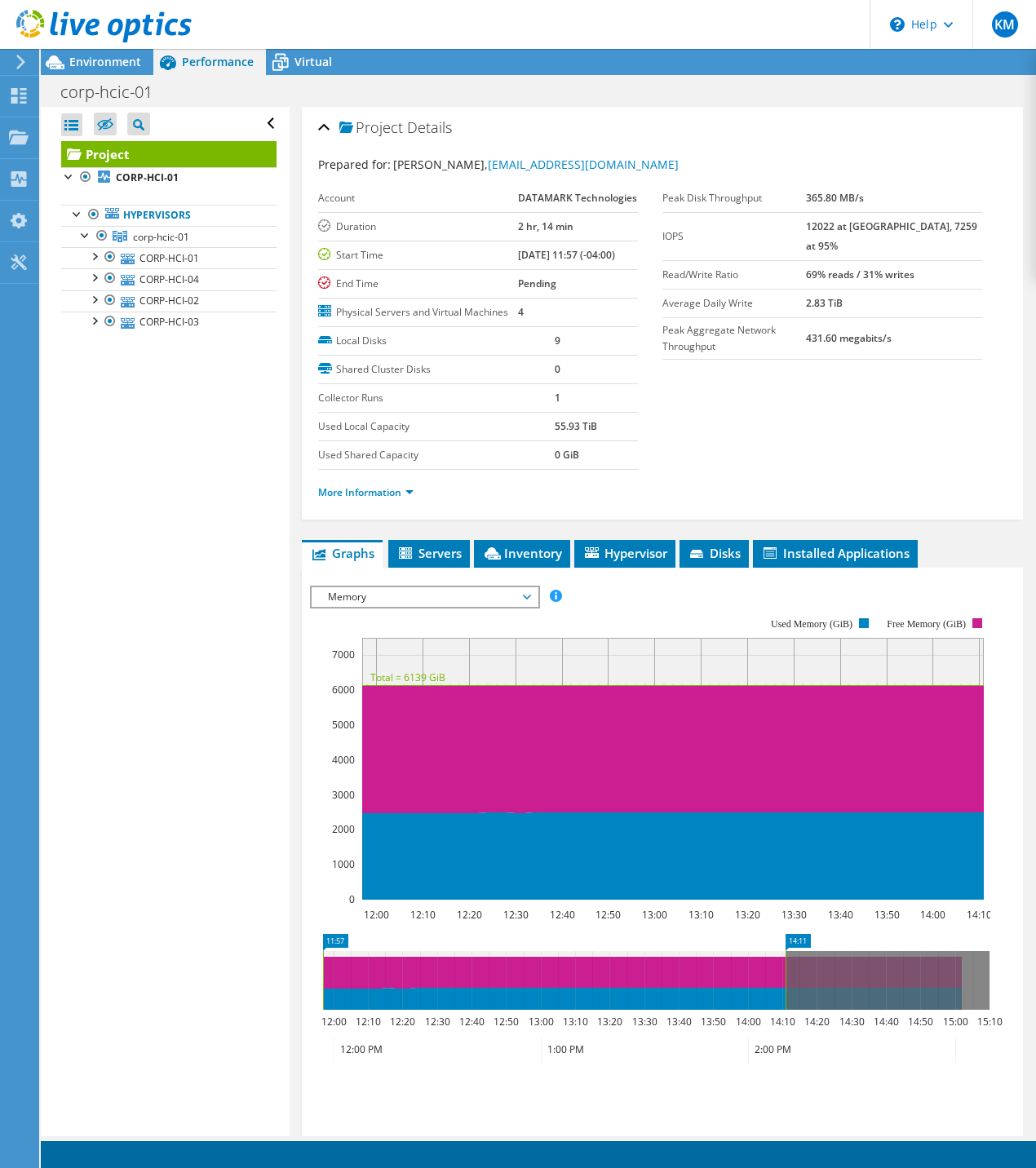
click at [341, 606] on span "Memory" at bounding box center [425, 597] width 210 height 19
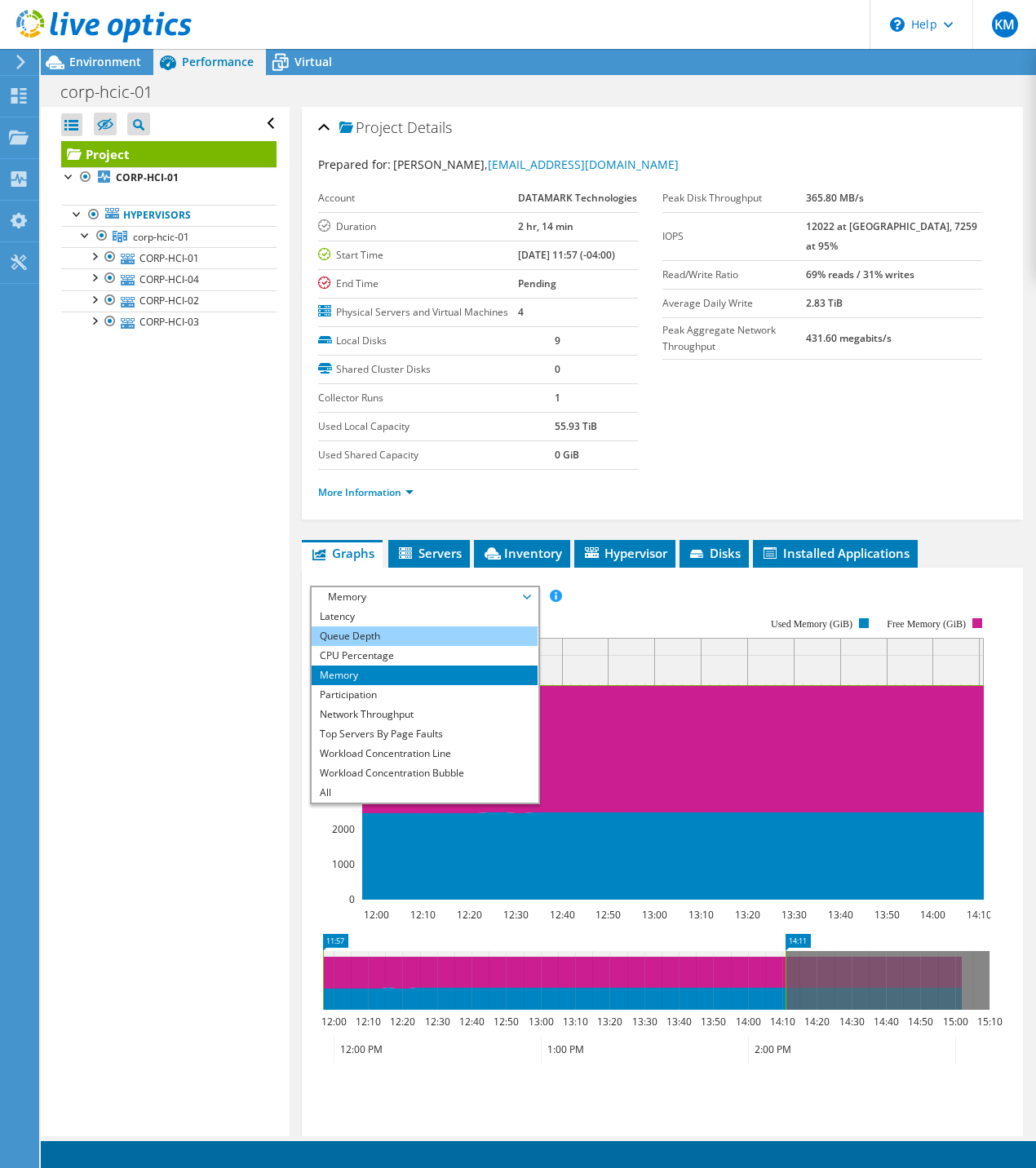
scroll to position [0, 0]
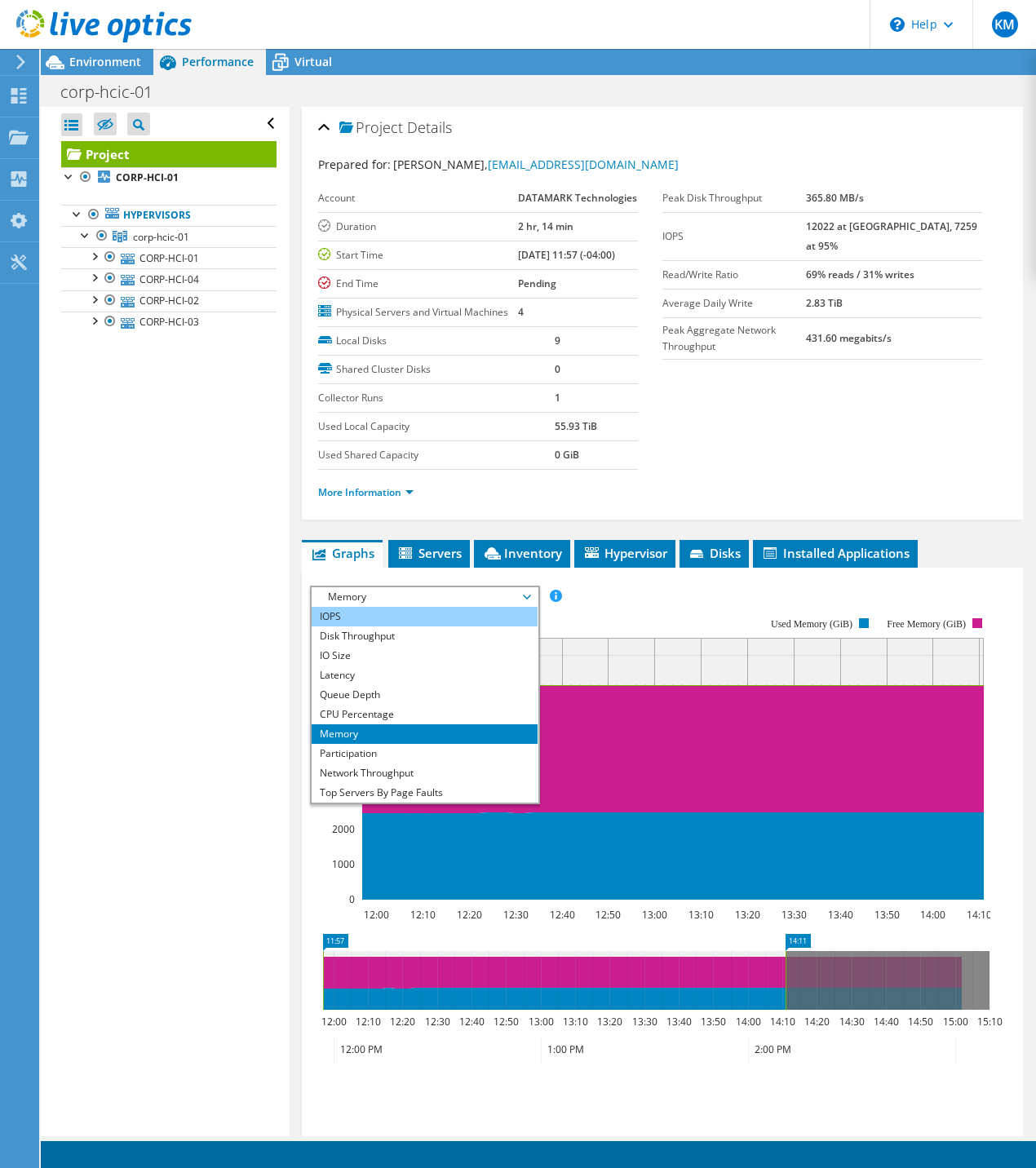
click at [343, 627] on li "IOPS" at bounding box center [424, 616] width 226 height 19
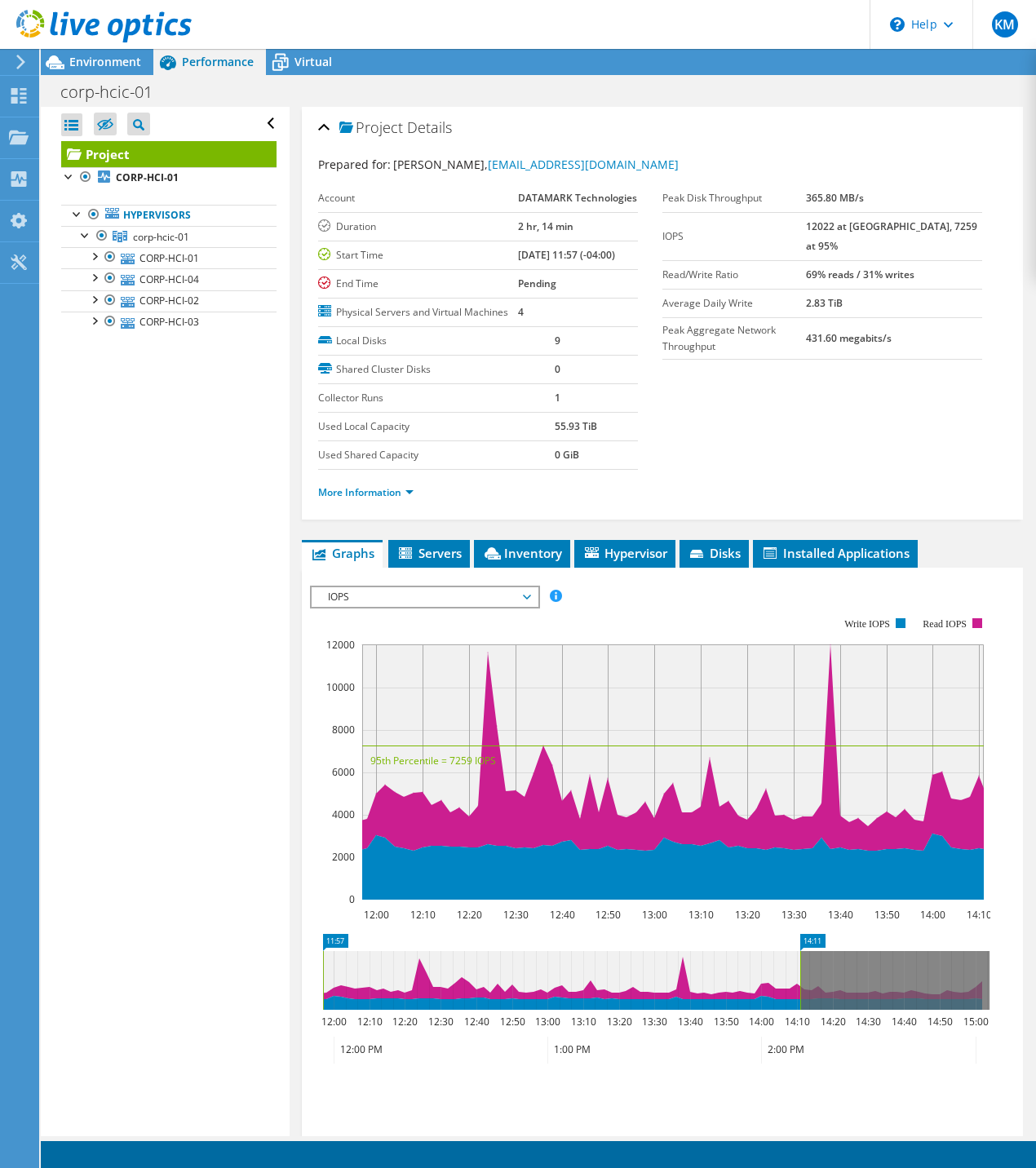
click at [212, 635] on div "Open All Close All Hide Excluded Nodes Project Tree Filter" at bounding box center [164, 621] width 248 height 1030
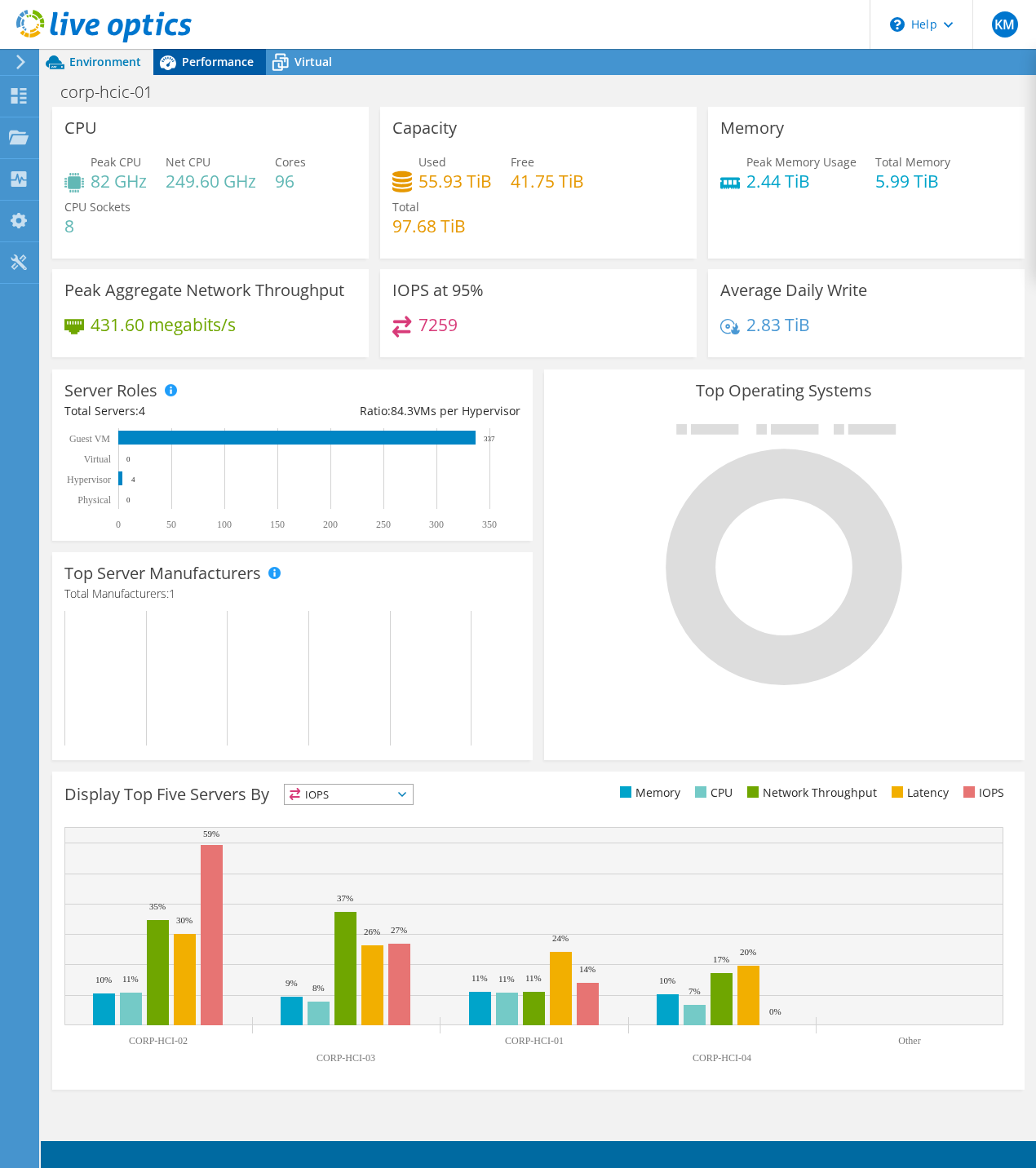
click at [224, 56] on span "Performance" at bounding box center [217, 62] width 71 height 16
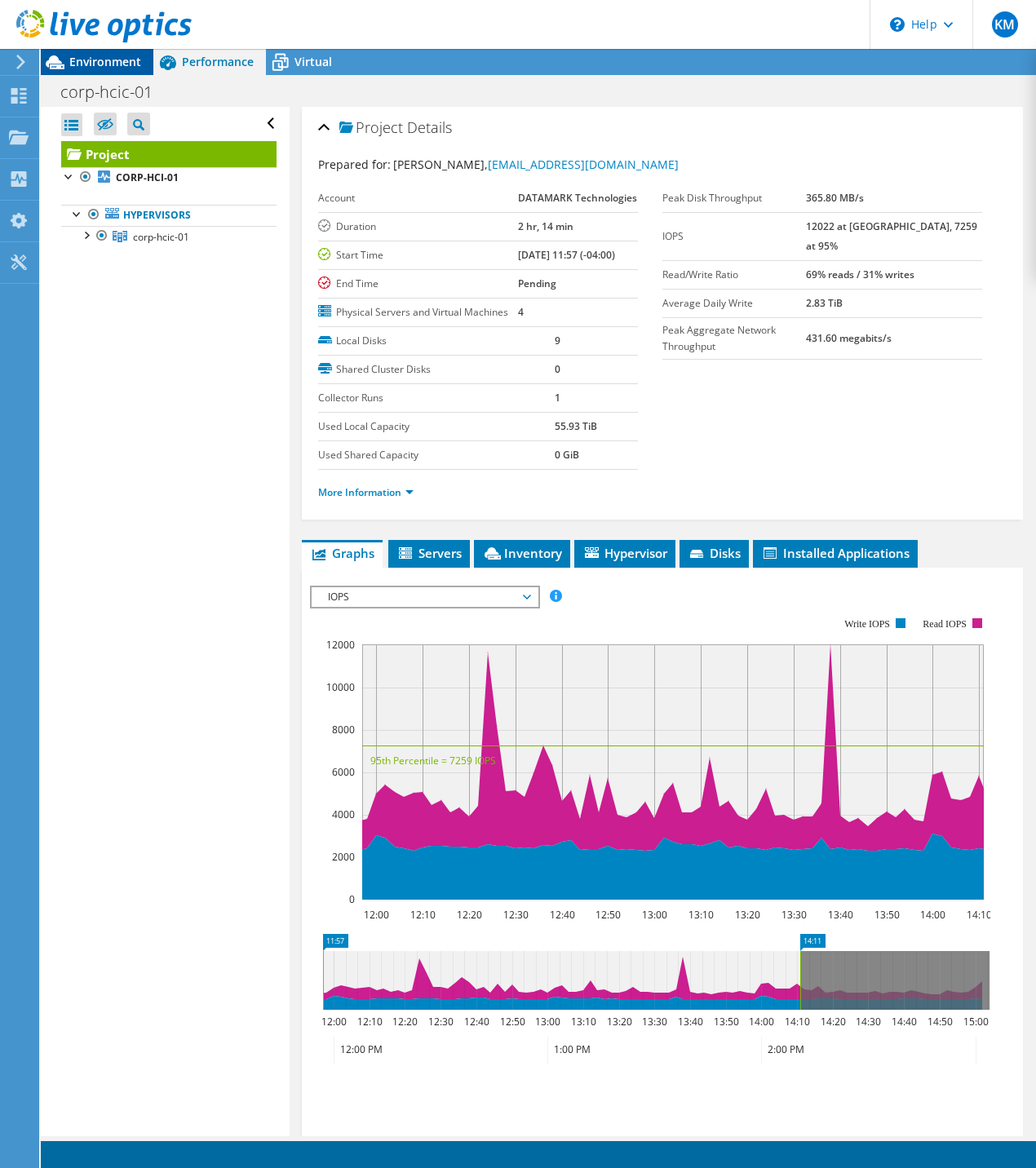
click at [90, 56] on span "Environment" at bounding box center [105, 62] width 71 height 16
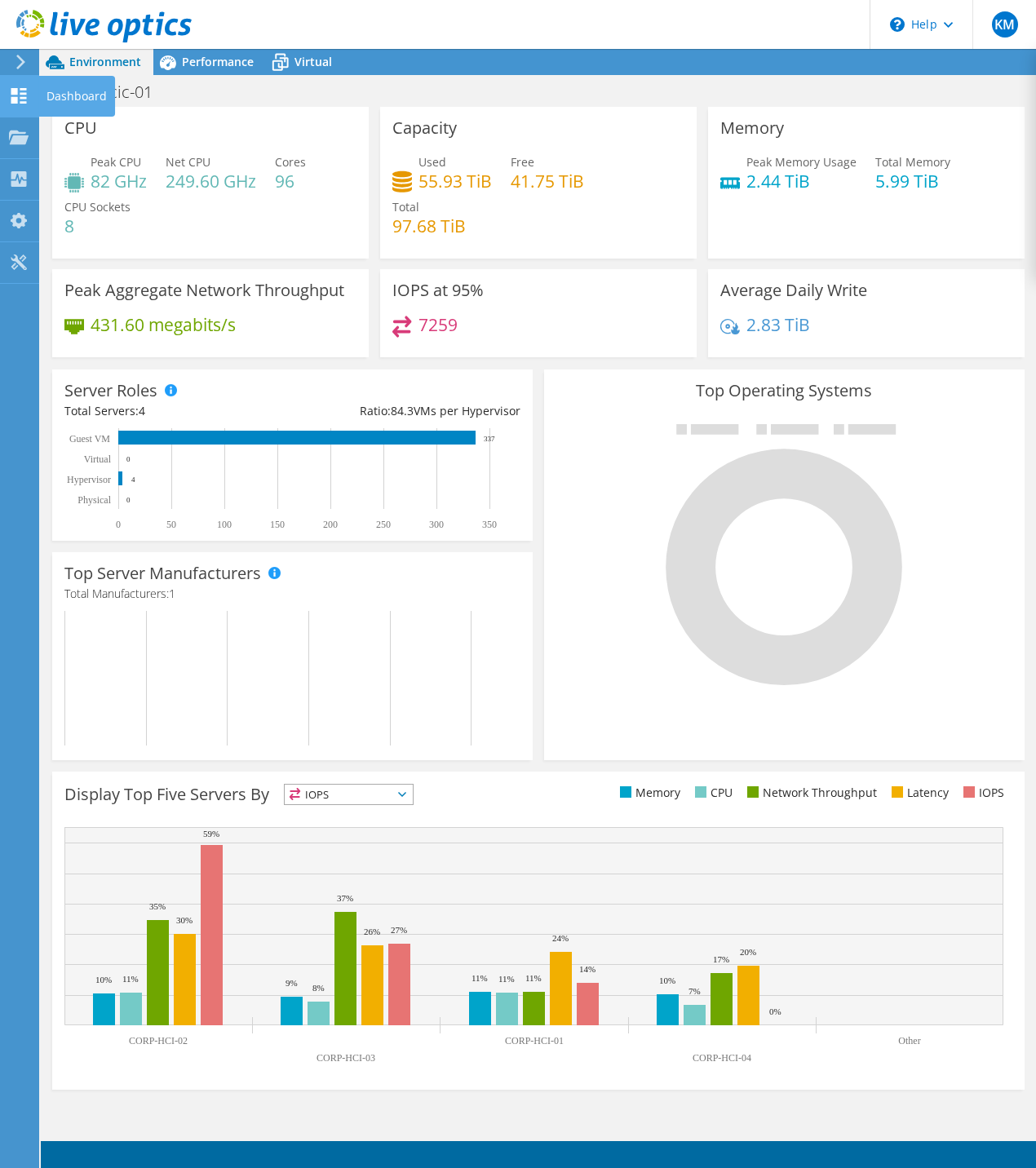
click at [24, 97] on use at bounding box center [19, 96] width 16 height 16
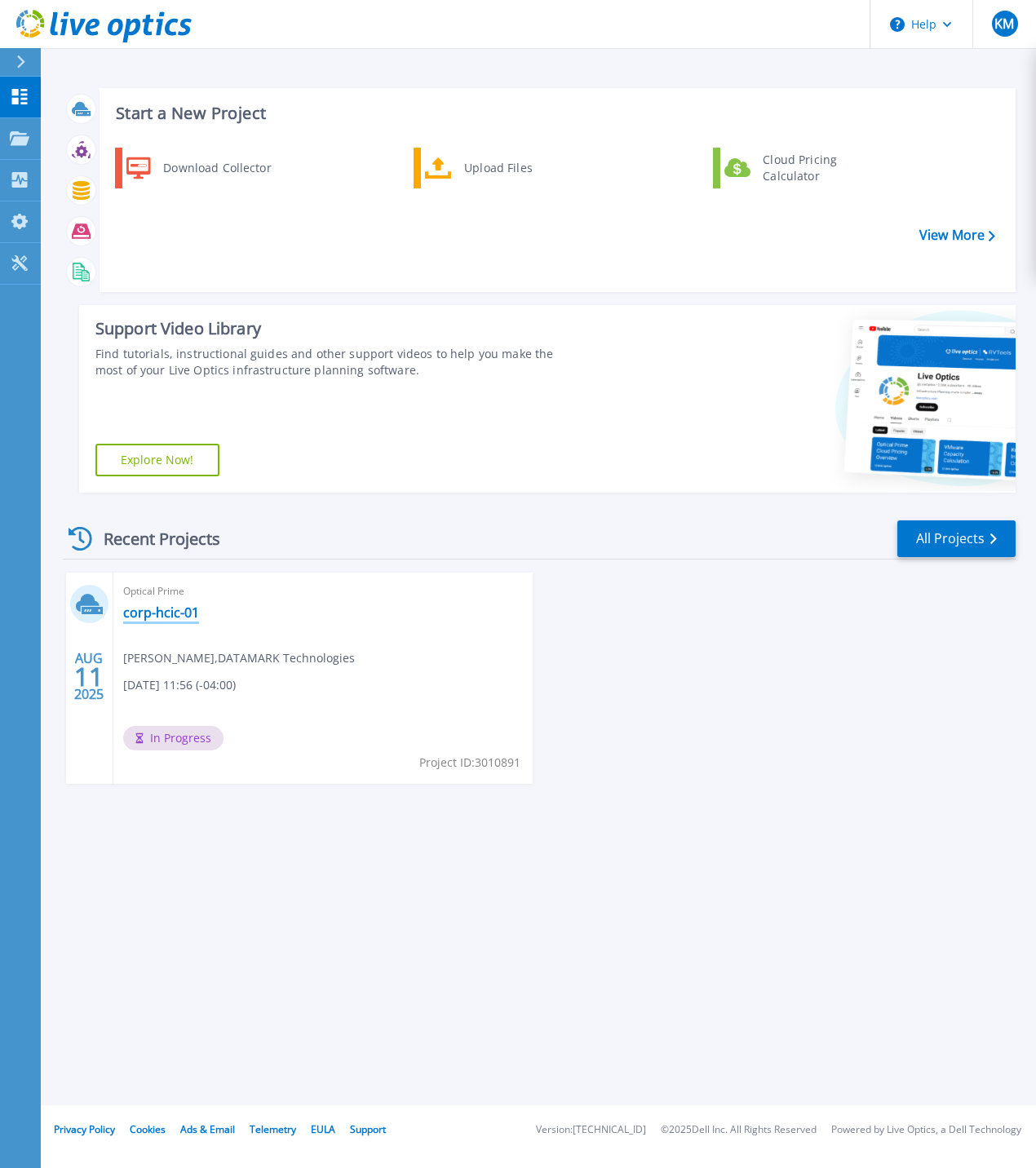
click at [160, 613] on link "corp-hcic-01" at bounding box center [161, 613] width 76 height 17
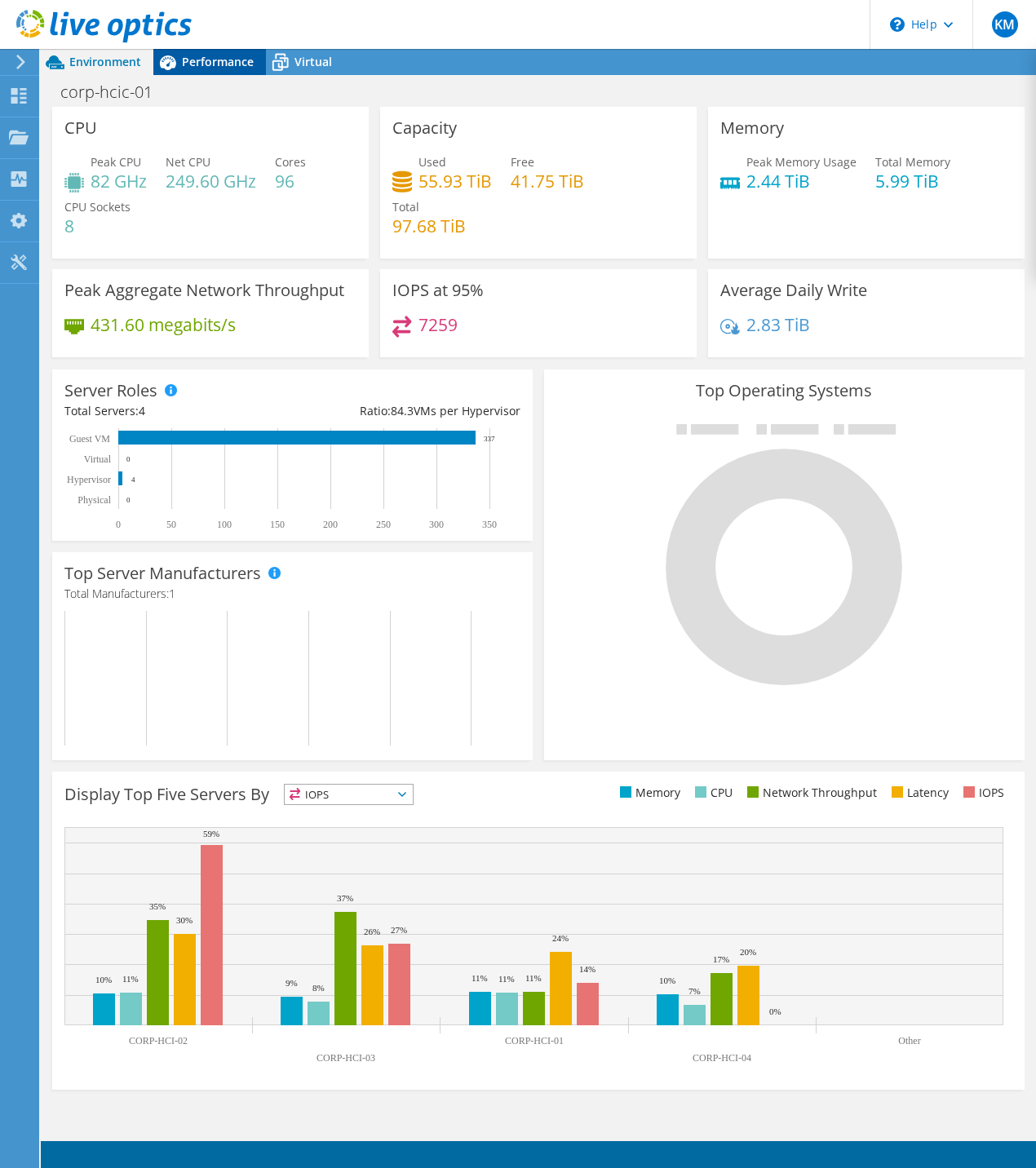
click at [228, 57] on span "Performance" at bounding box center [217, 62] width 71 height 16
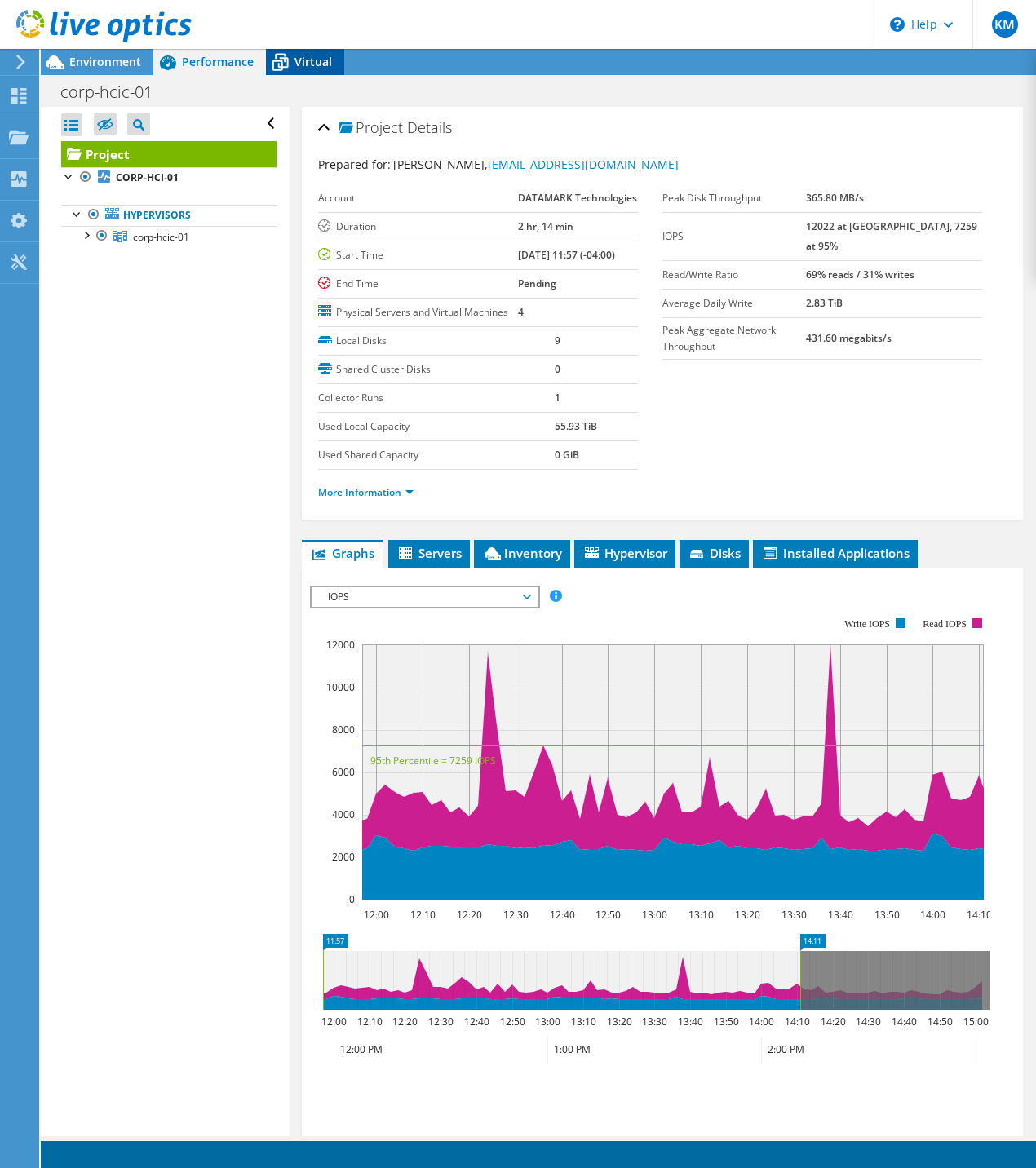
click at [297, 63] on span "Virtual" at bounding box center [313, 62] width 38 height 16
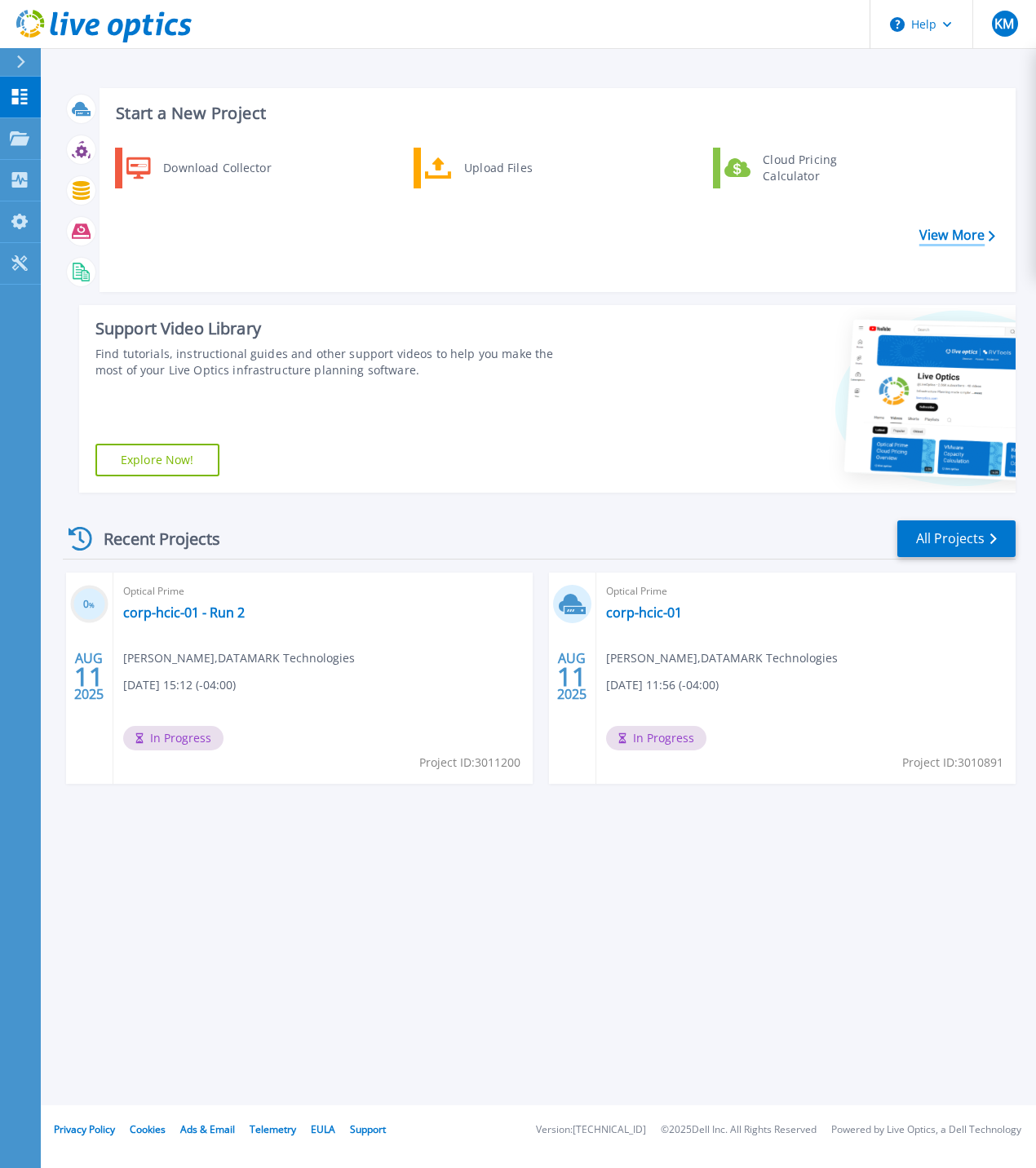
click at [958, 235] on link "View More" at bounding box center [958, 235] width 76 height 16
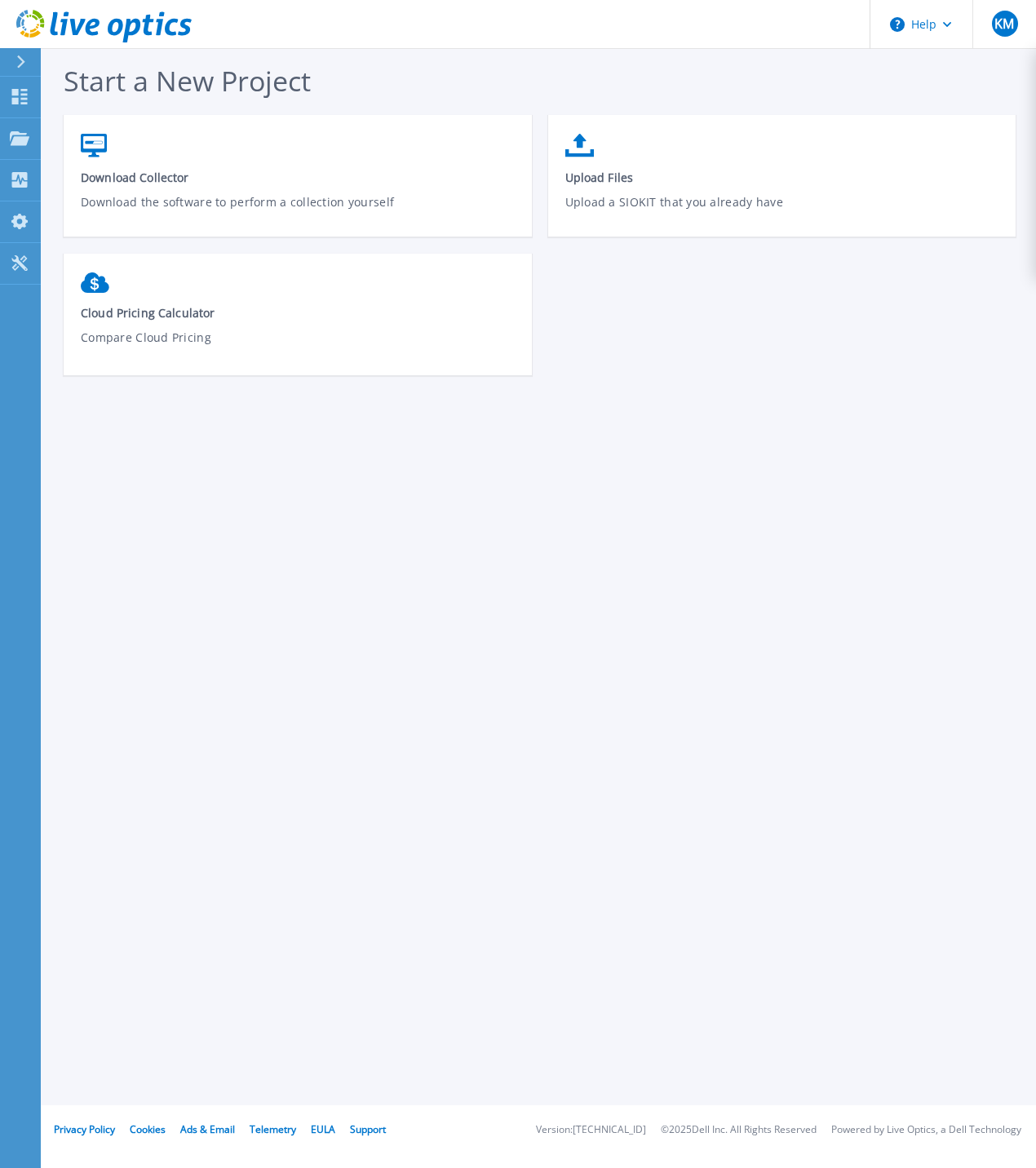
click at [19, 56] on icon at bounding box center [20, 62] width 8 height 13
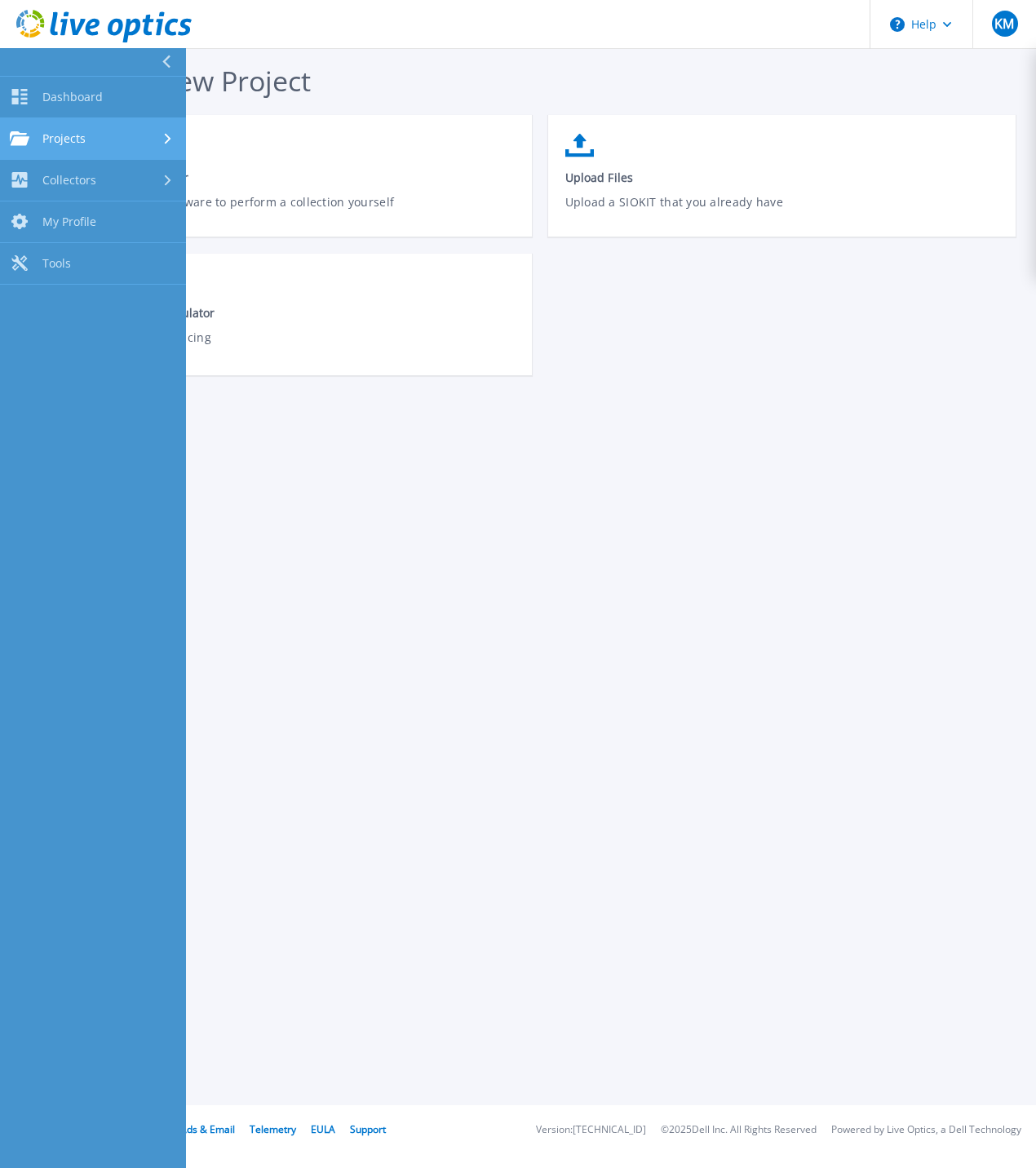
click at [65, 131] on span "Projects" at bounding box center [63, 138] width 43 height 15
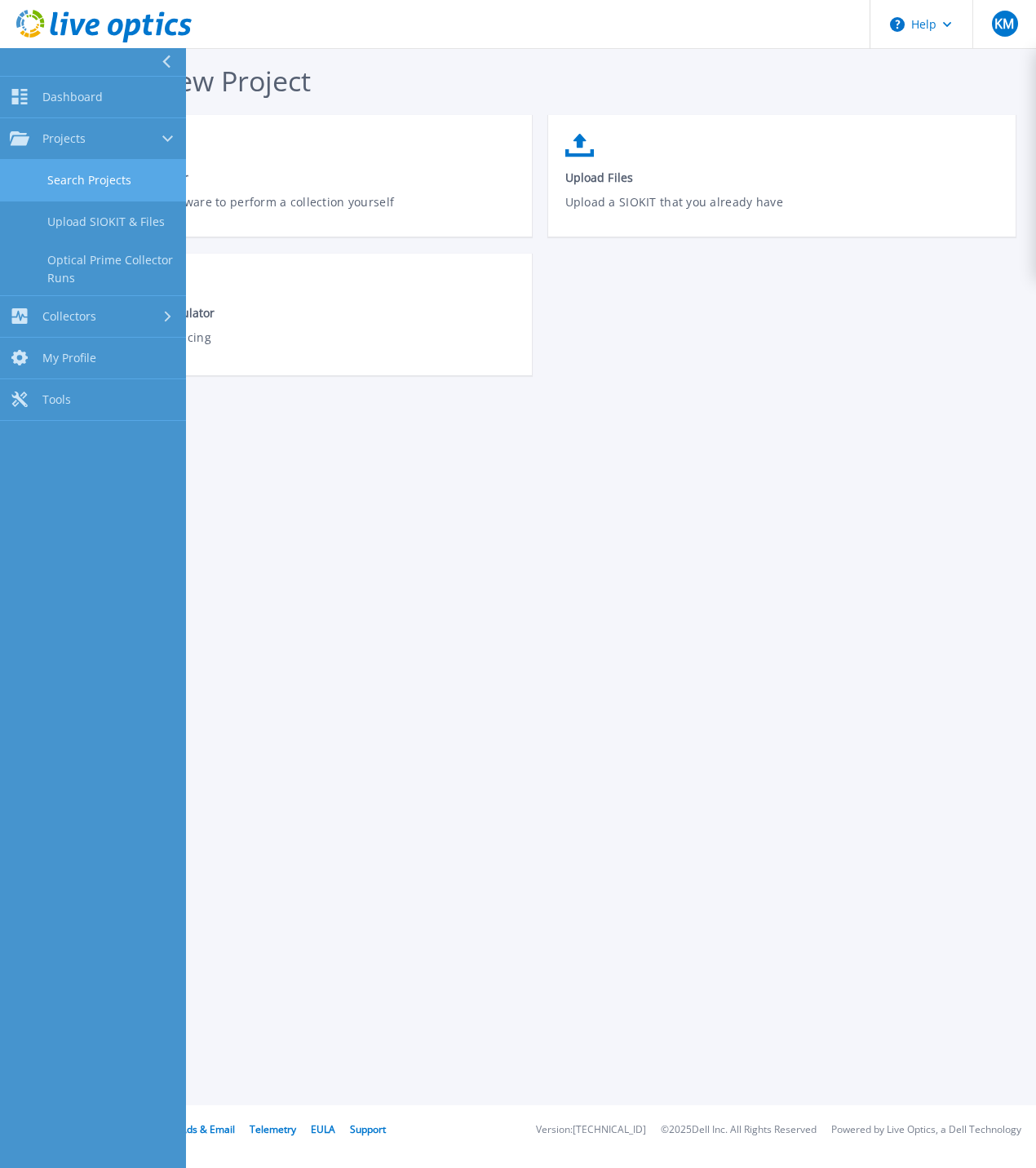
click at [81, 179] on link "Search Projects" at bounding box center [93, 180] width 186 height 41
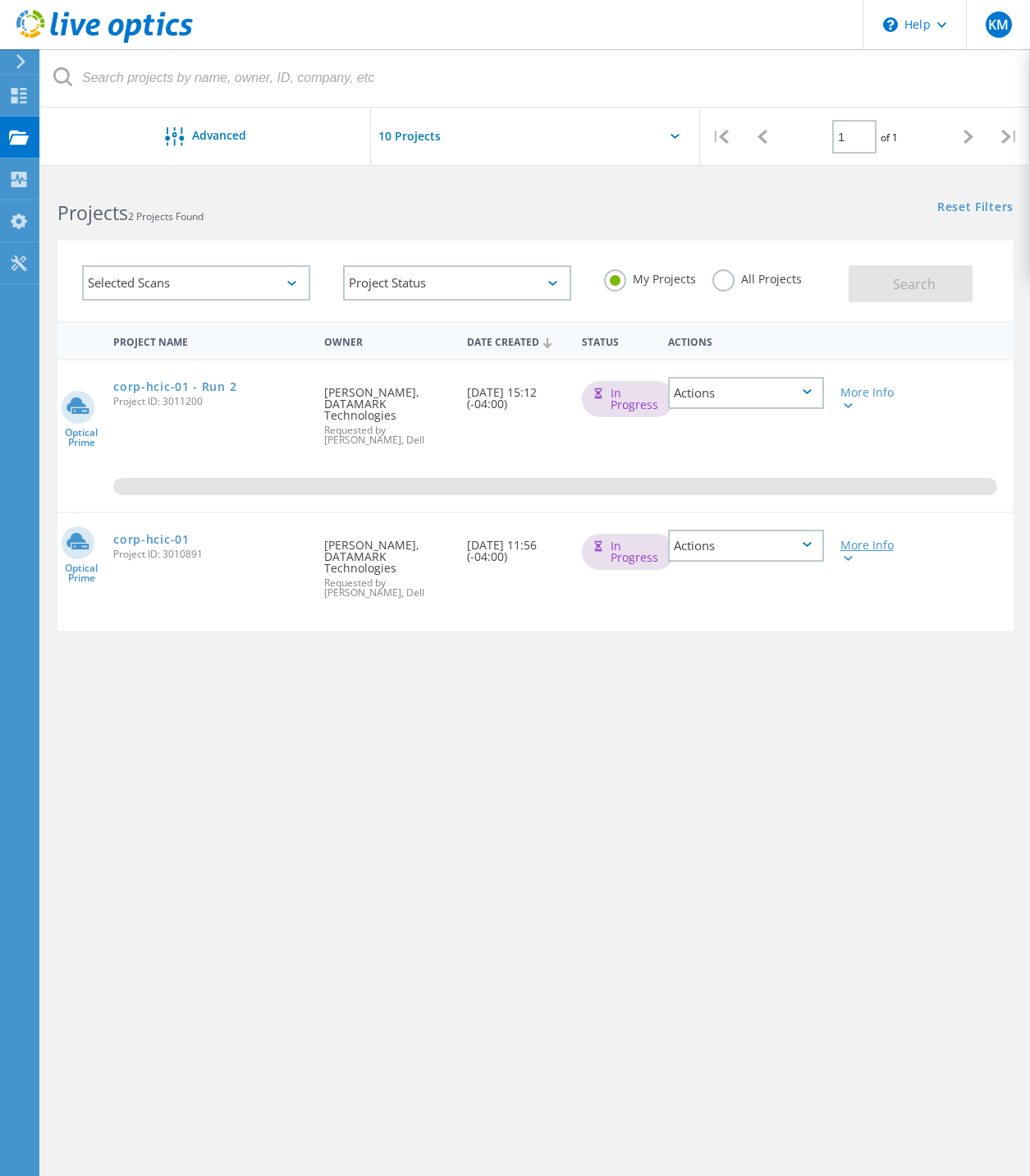
click at [851, 559] on icon at bounding box center [848, 558] width 9 height 5
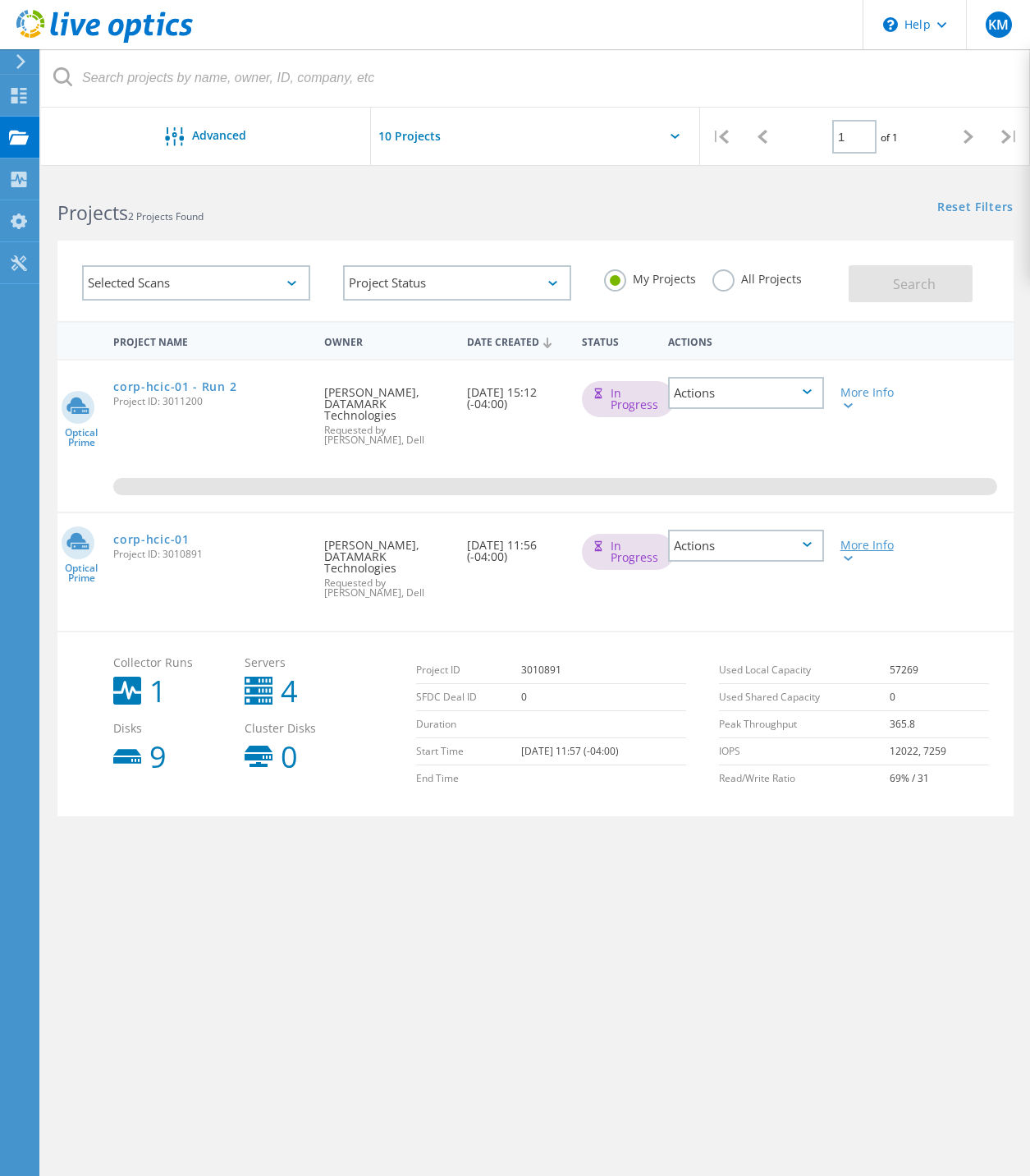
click at [848, 558] on icon at bounding box center [848, 558] width 9 height 5
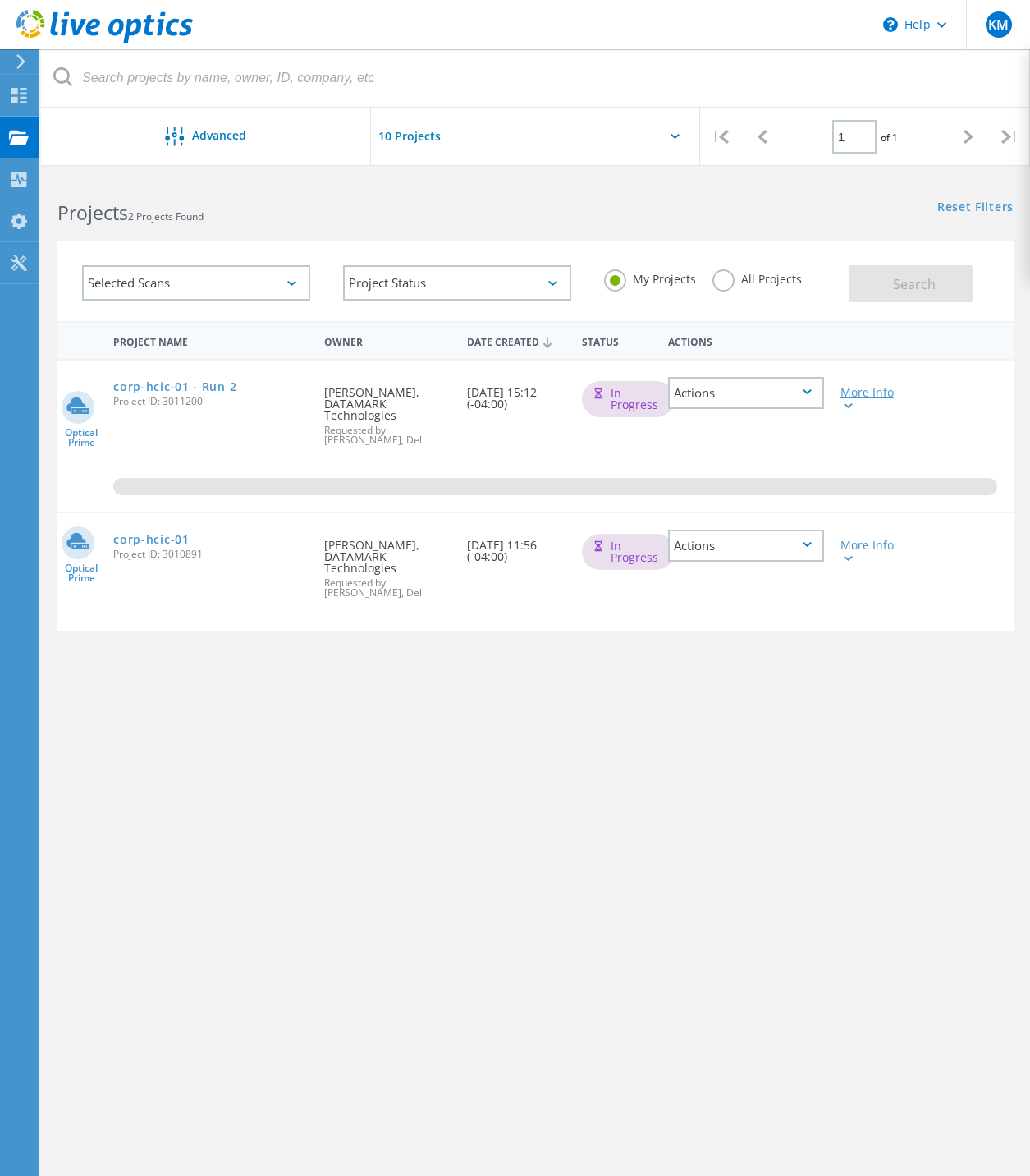
click at [843, 399] on lo-svg-helper at bounding box center [846, 405] width 12 height 14
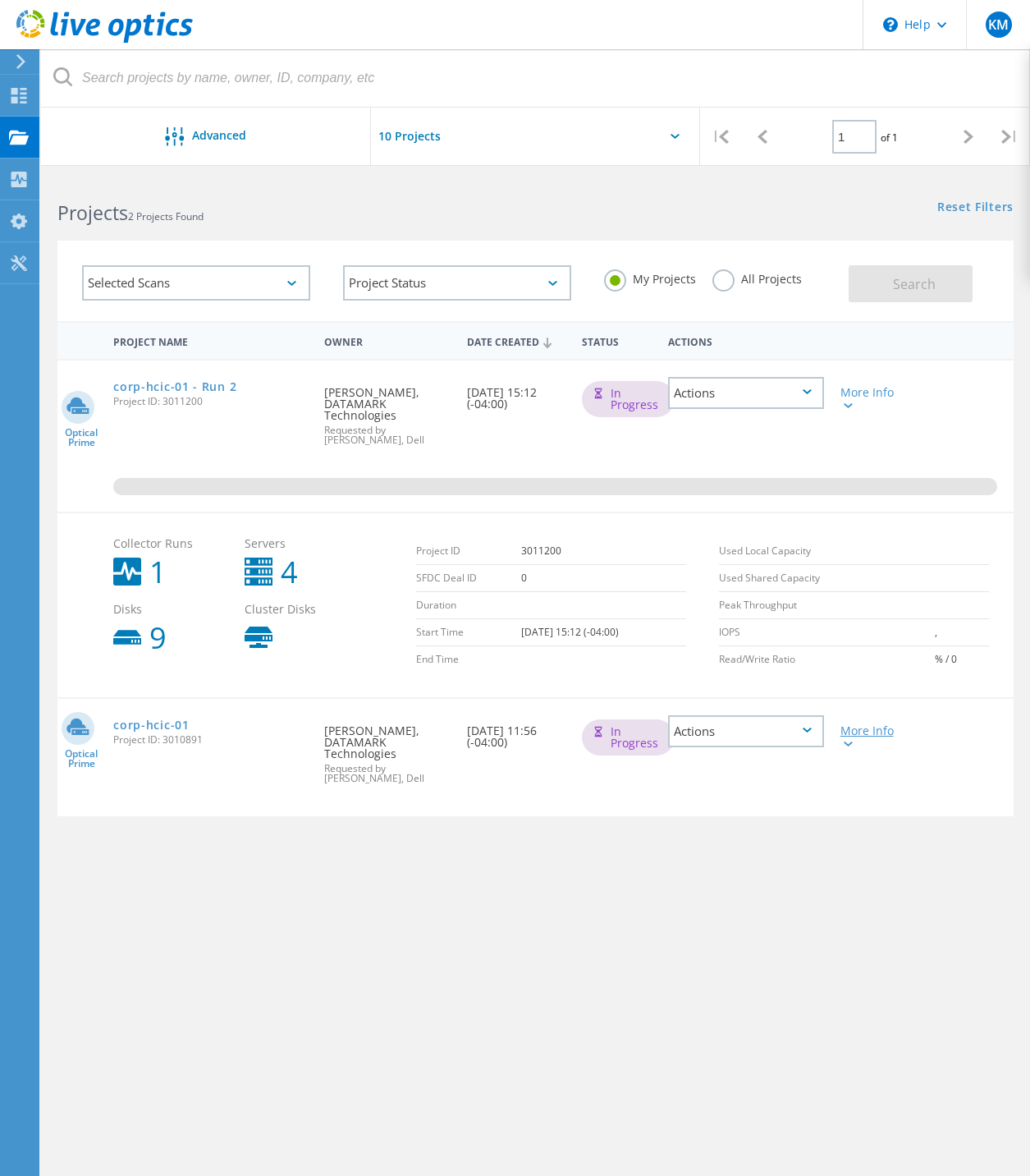
click at [845, 744] on icon at bounding box center [848, 744] width 9 height 5
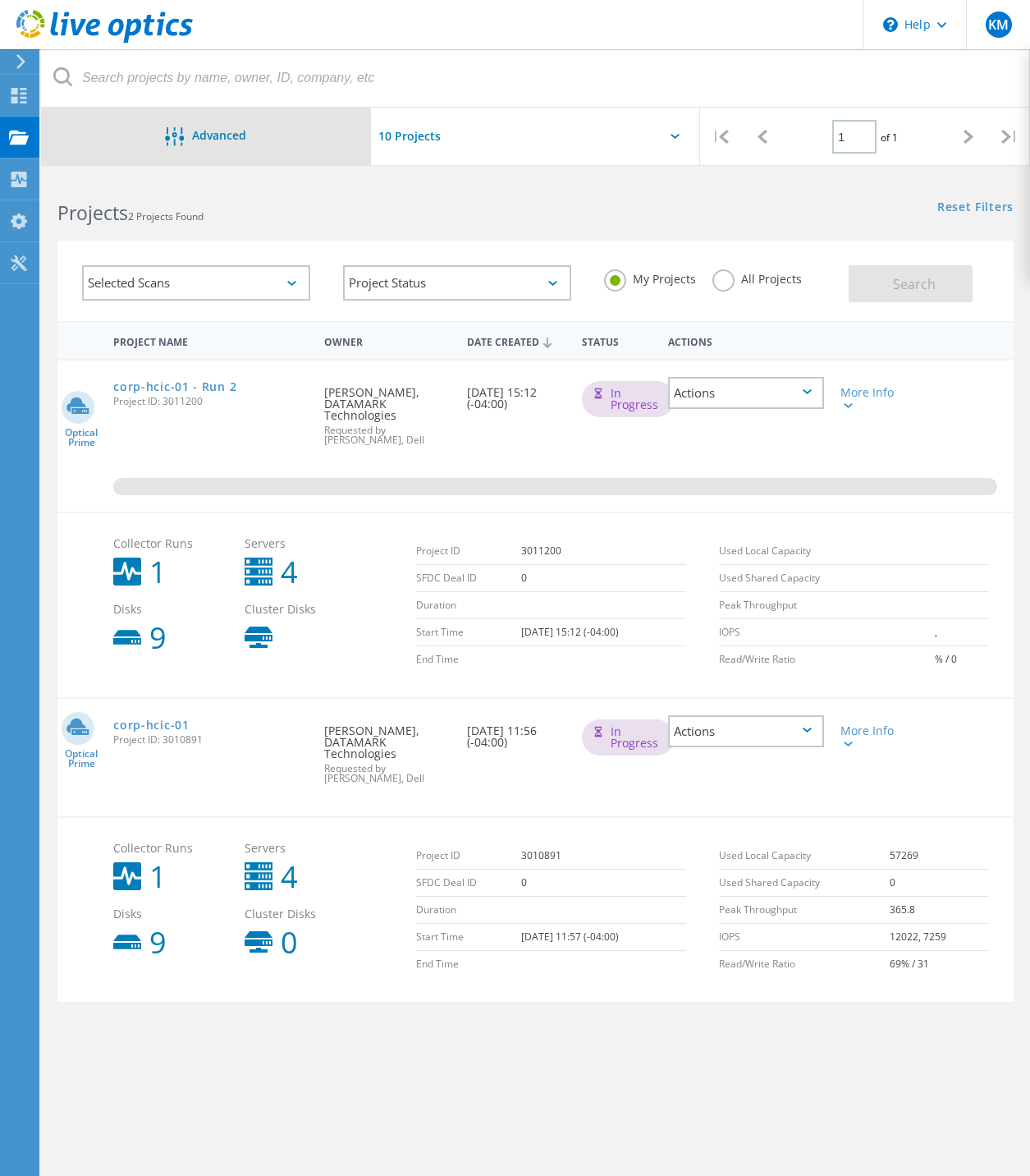
click at [187, 141] on div at bounding box center [178, 137] width 28 height 20
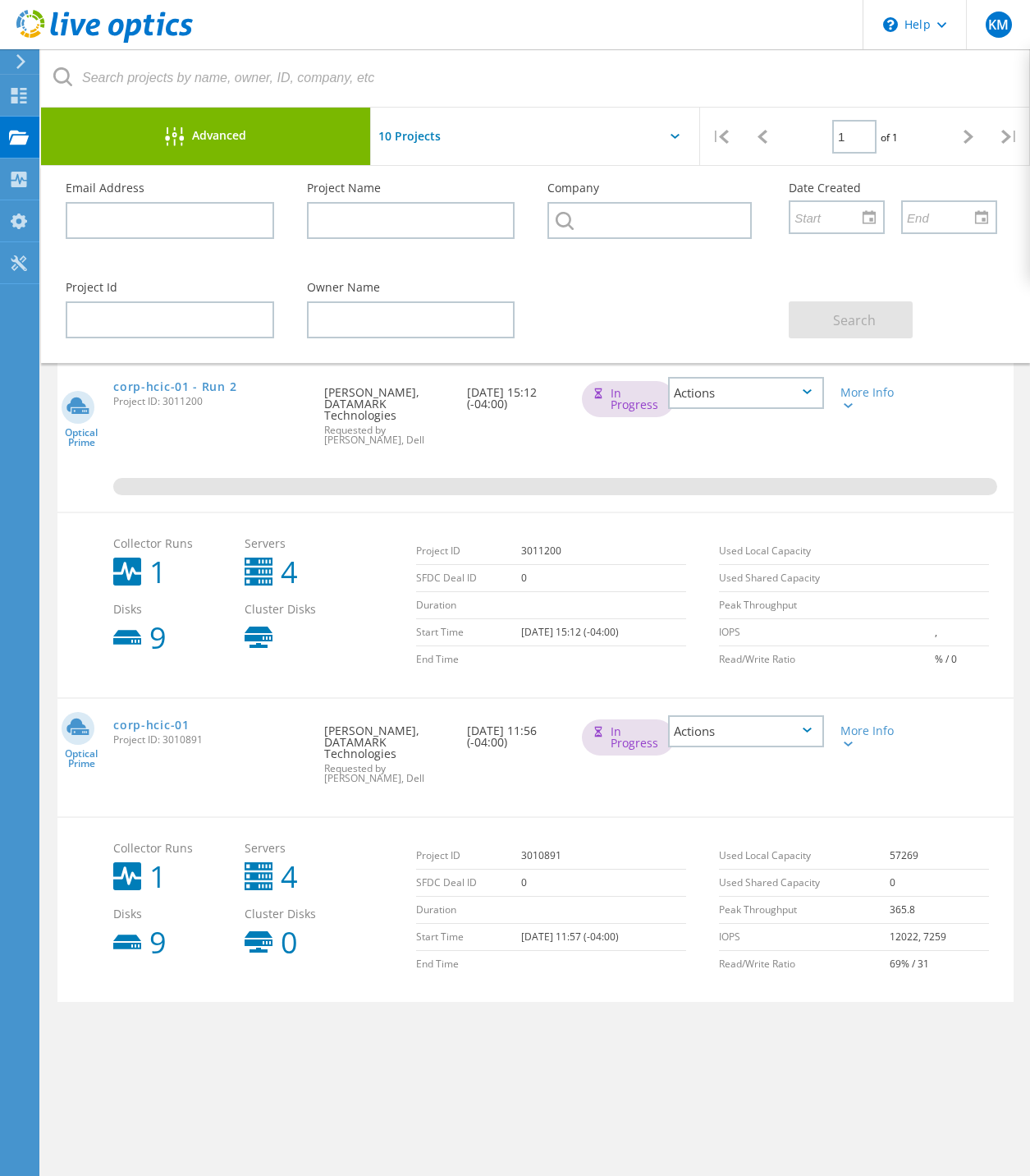
click at [218, 122] on div "Advanced" at bounding box center [206, 136] width 330 height 58
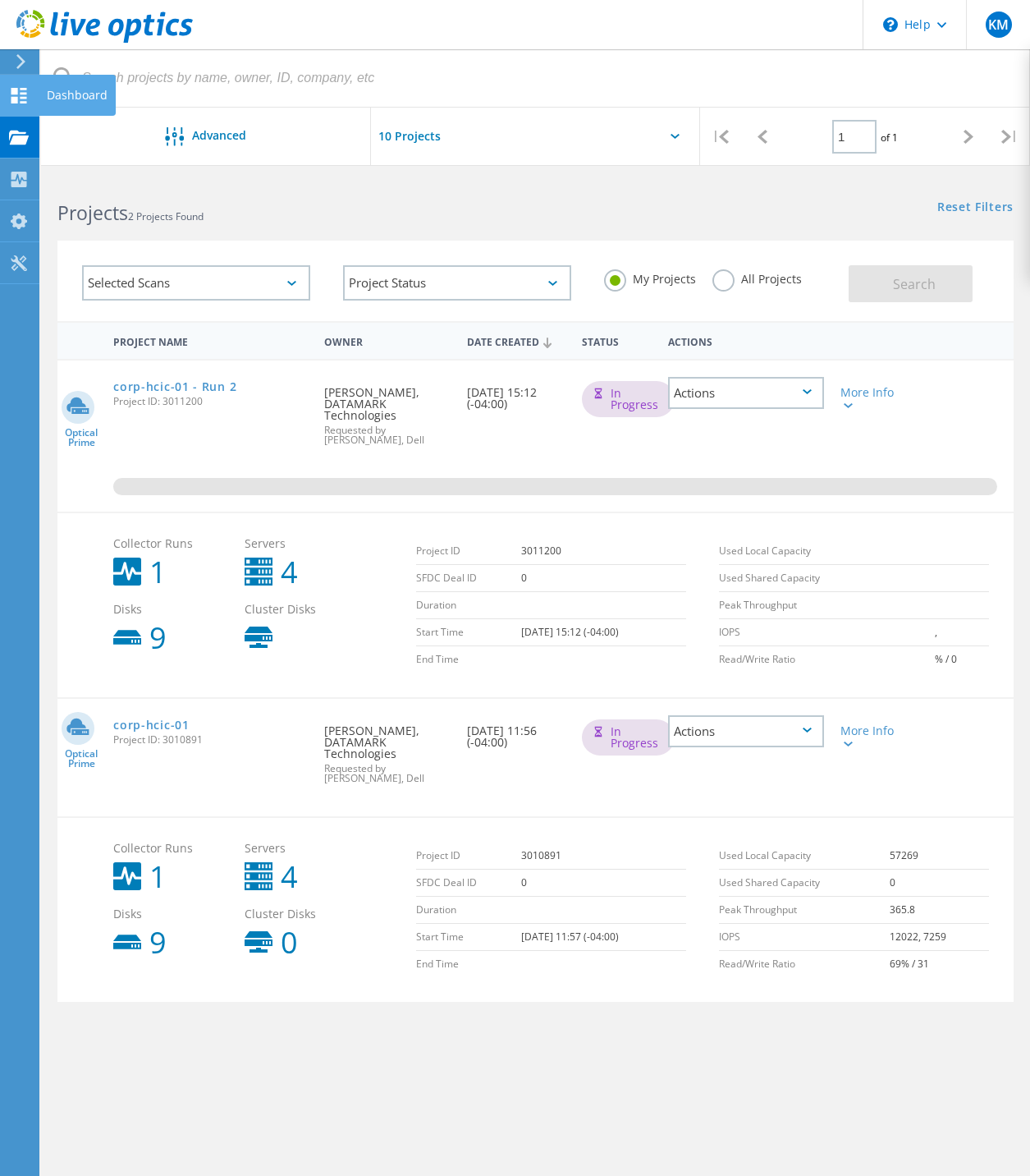
click at [20, 97] on icon at bounding box center [19, 96] width 20 height 16
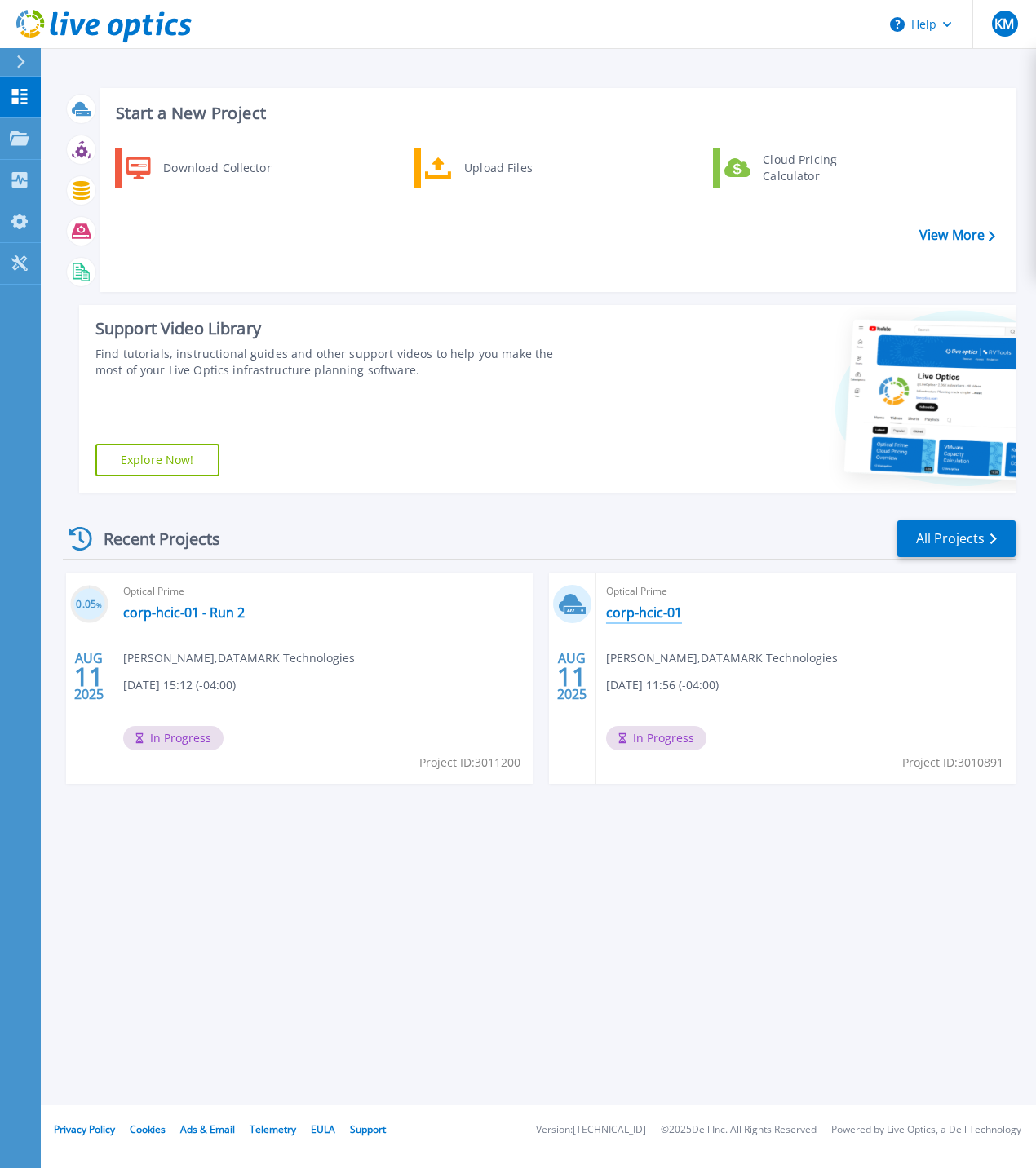
click at [632, 618] on link "corp-hcic-01" at bounding box center [644, 613] width 76 height 17
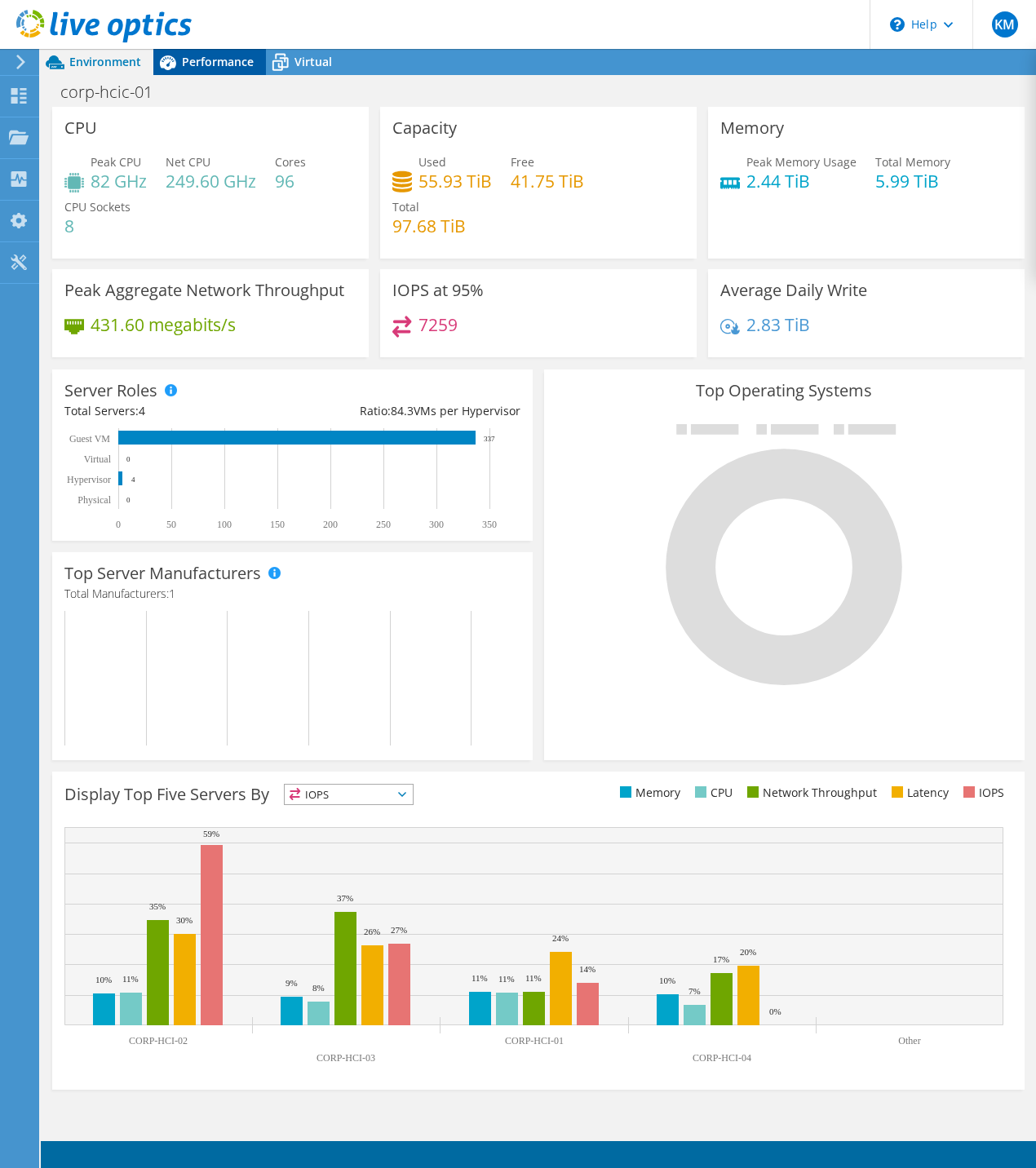
click at [200, 50] on div "Performance" at bounding box center [210, 63] width 113 height 26
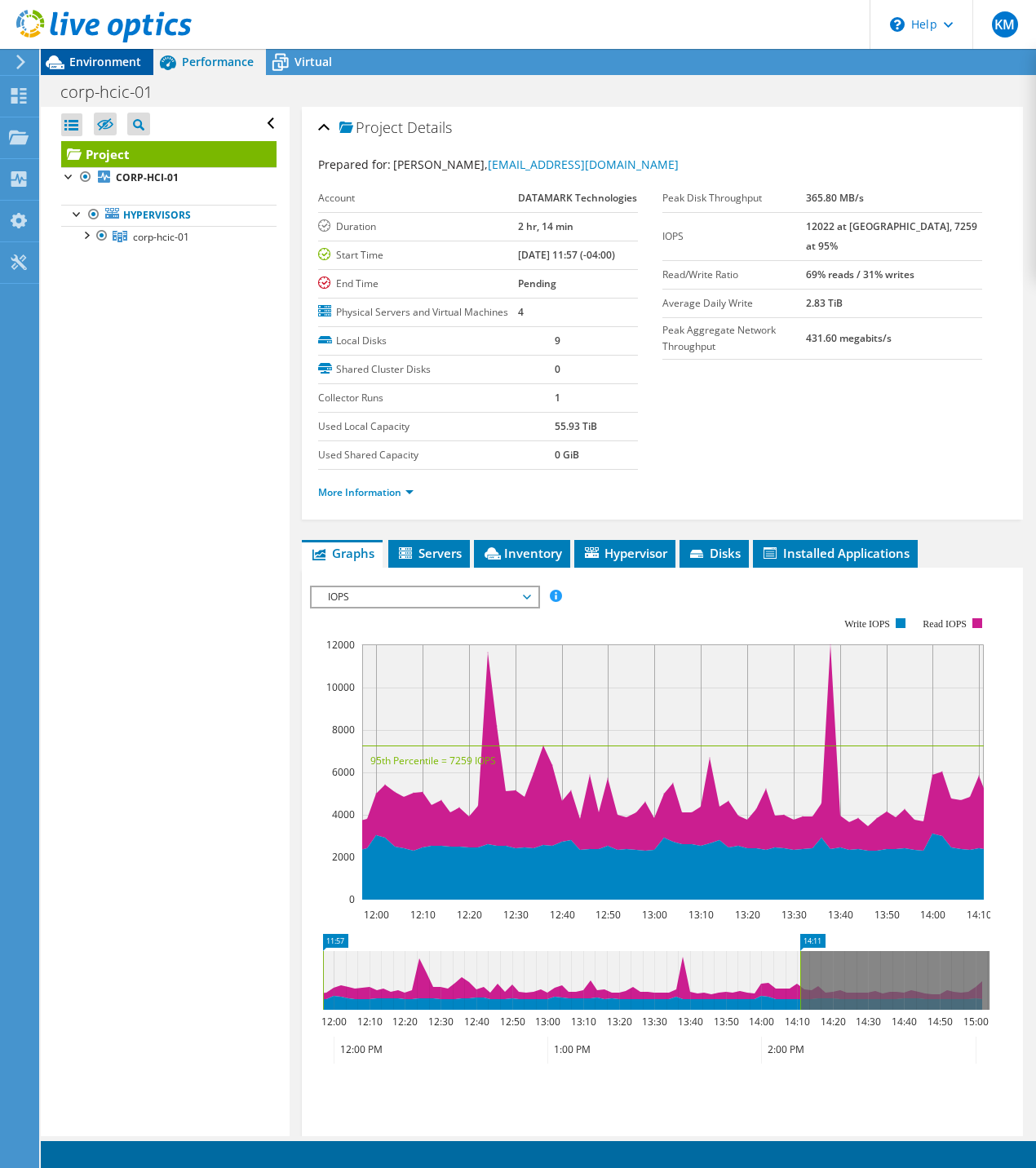
click at [85, 61] on span "Environment" at bounding box center [105, 62] width 71 height 16
